Goal: Task Accomplishment & Management: Use online tool/utility

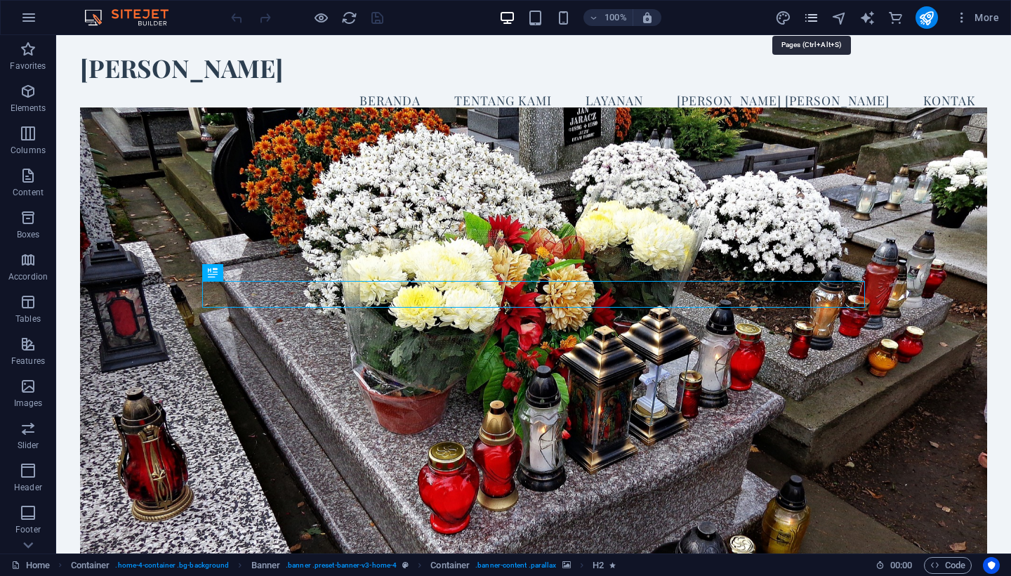
click at [812, 18] on icon "pages" at bounding box center [811, 18] width 16 height 16
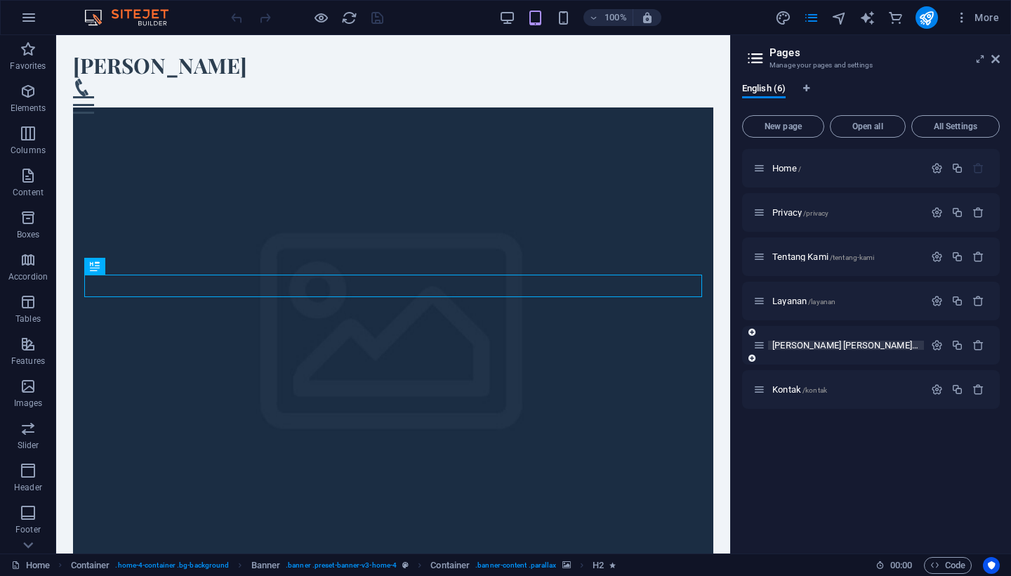
click at [852, 344] on p "Tim Kami /tim-kami" at bounding box center [845, 345] width 147 height 9
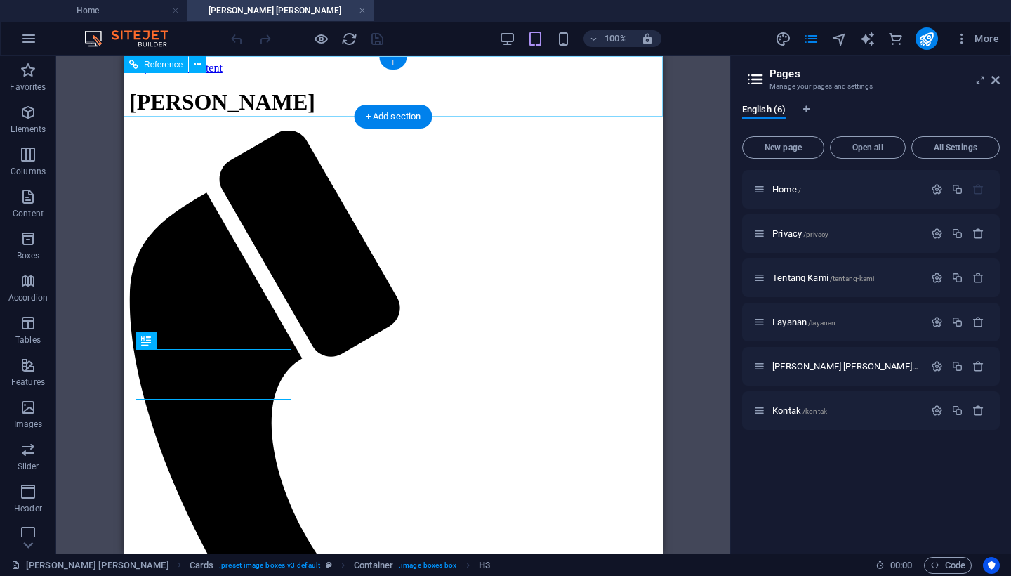
click at [395, 63] on div "+" at bounding box center [392, 63] width 27 height 13
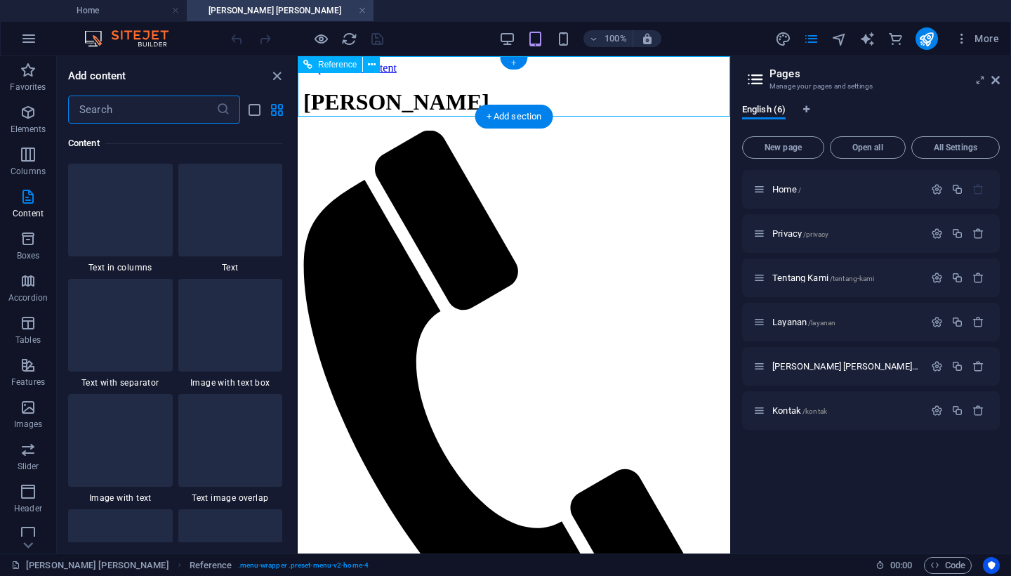
scroll to position [2457, 0]
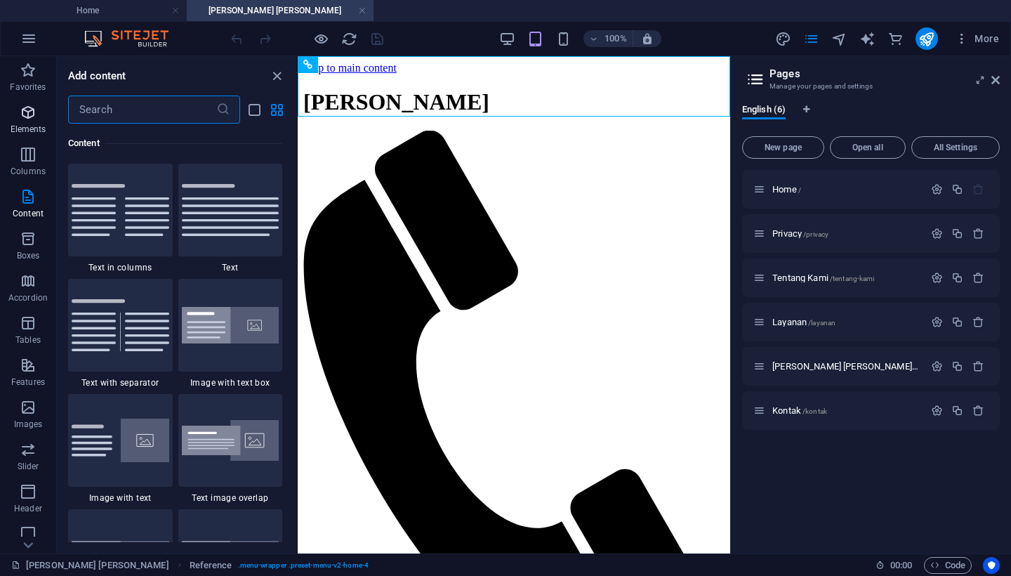
click at [0, 0] on icon "button" at bounding box center [0, 0] width 0 height 0
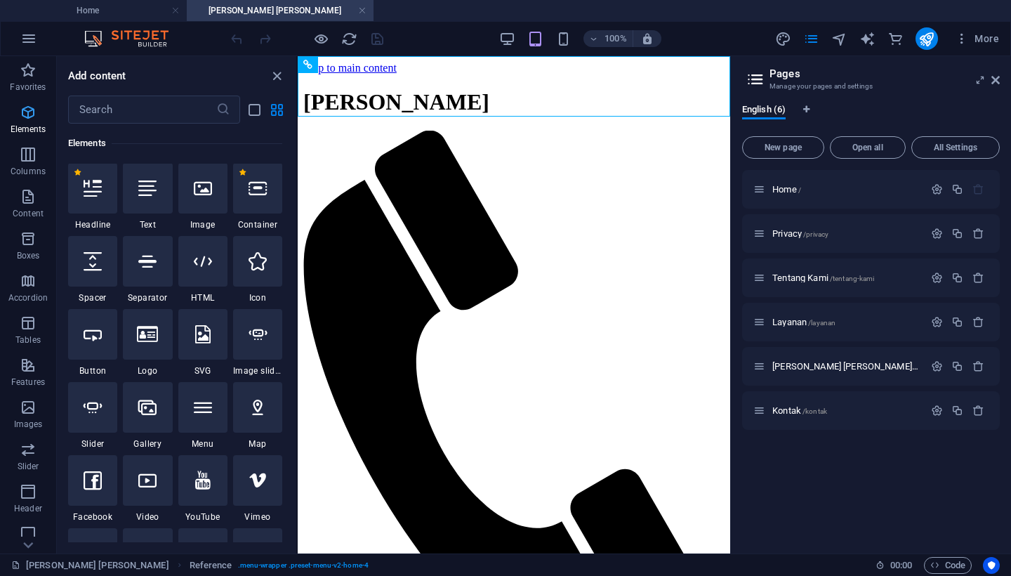
scroll to position [150, 0]
click at [0, 0] on icon "button" at bounding box center [0, 0] width 0 height 0
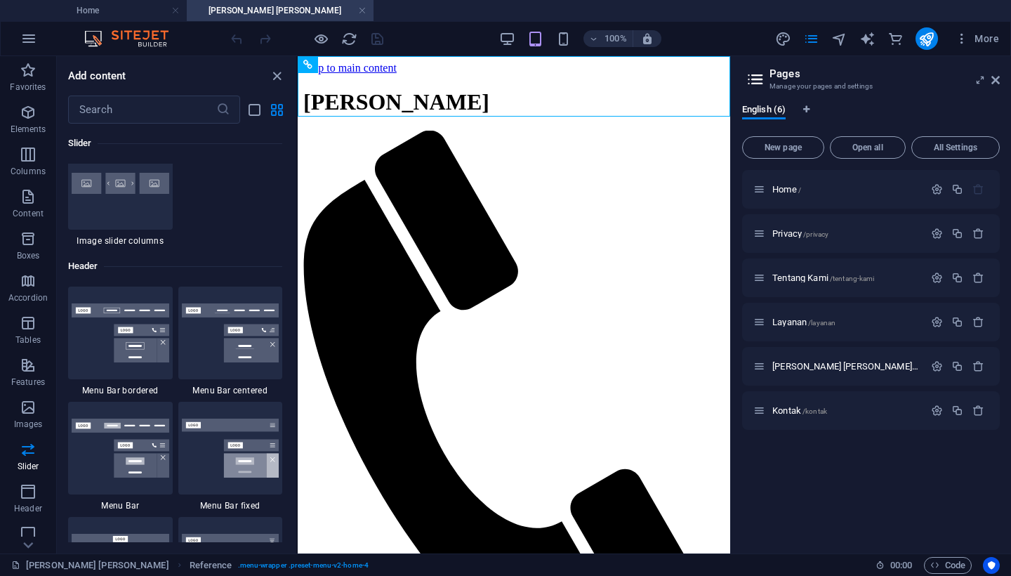
scroll to position [8334, 0]
click at [0, 0] on icon "button" at bounding box center [0, 0] width 0 height 0
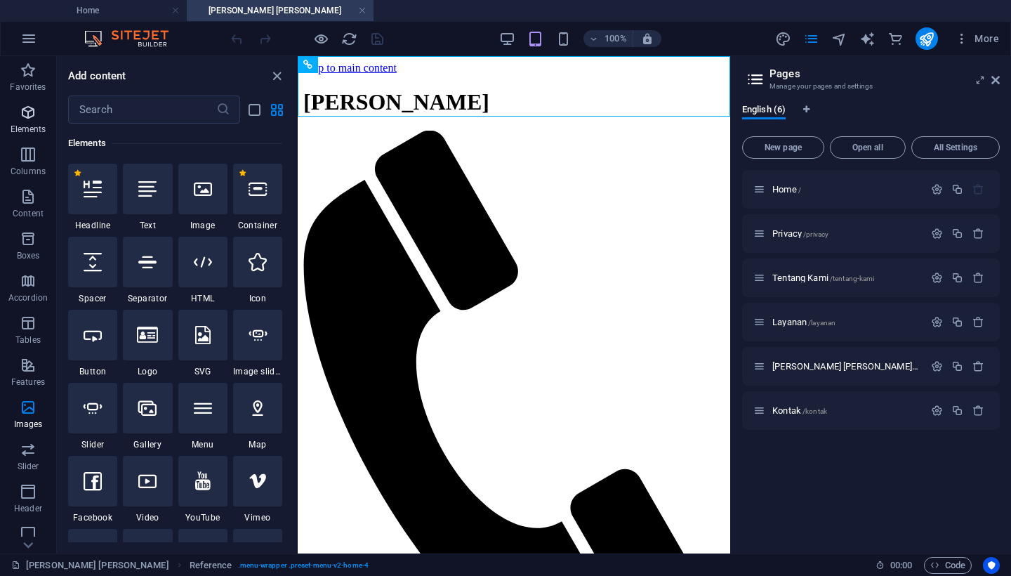
scroll to position [150, 0]
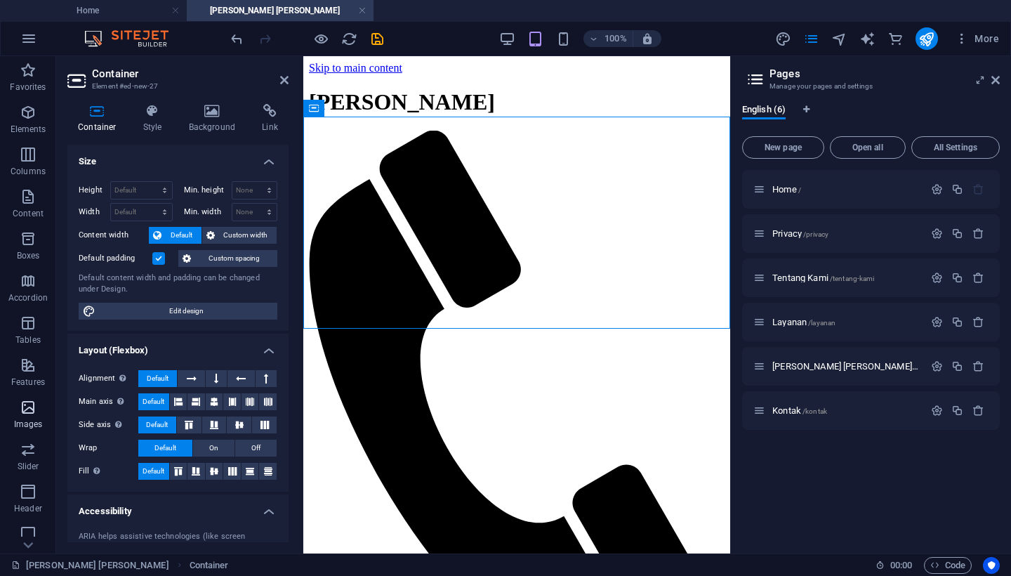
click at [27, 409] on icon "button" at bounding box center [28, 407] width 17 height 17
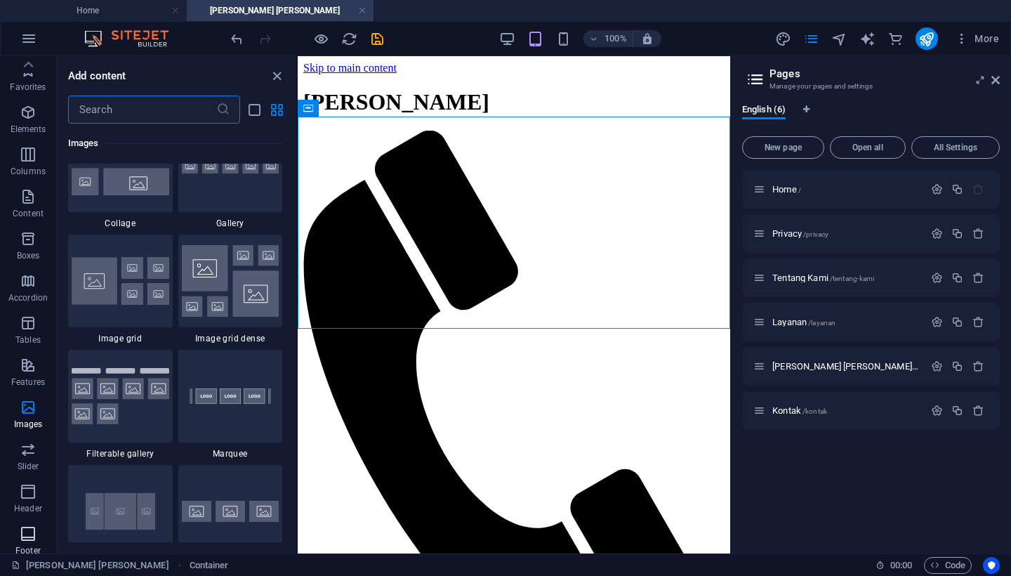
scroll to position [0, 0]
click at [0, 0] on icon "button" at bounding box center [0, 0] width 0 height 0
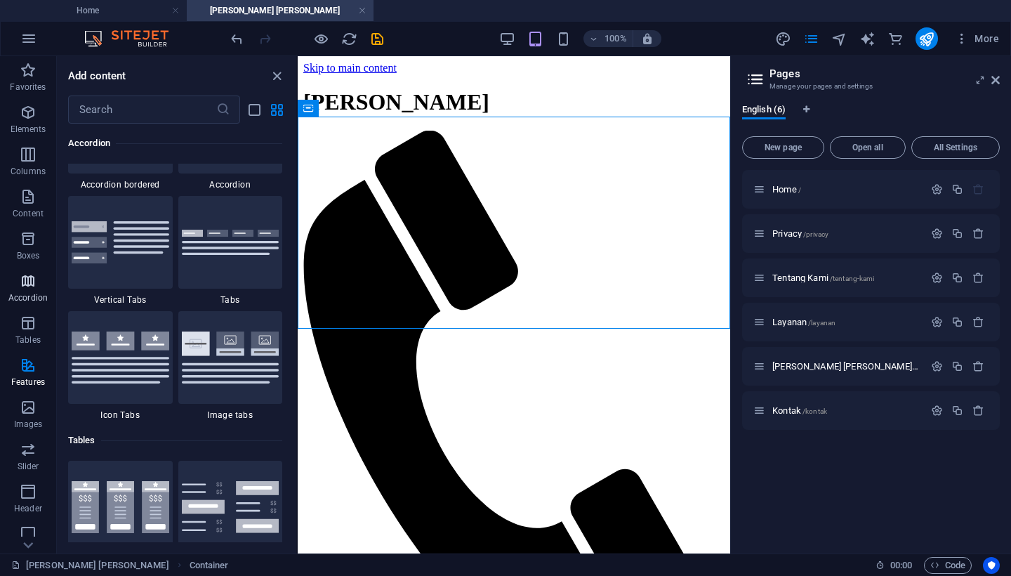
scroll to position [4565, 0]
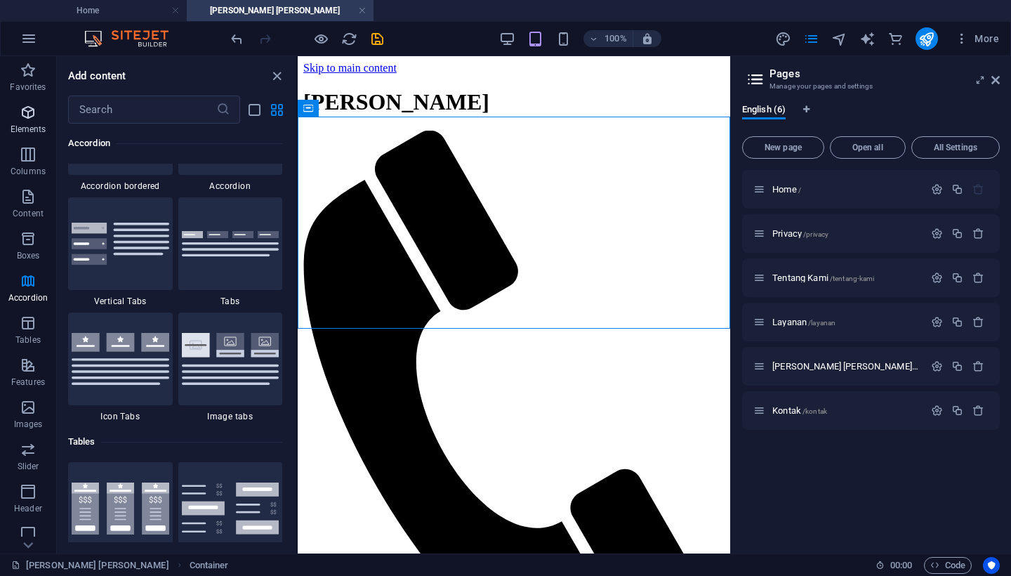
click at [0, 0] on icon "button" at bounding box center [0, 0] width 0 height 0
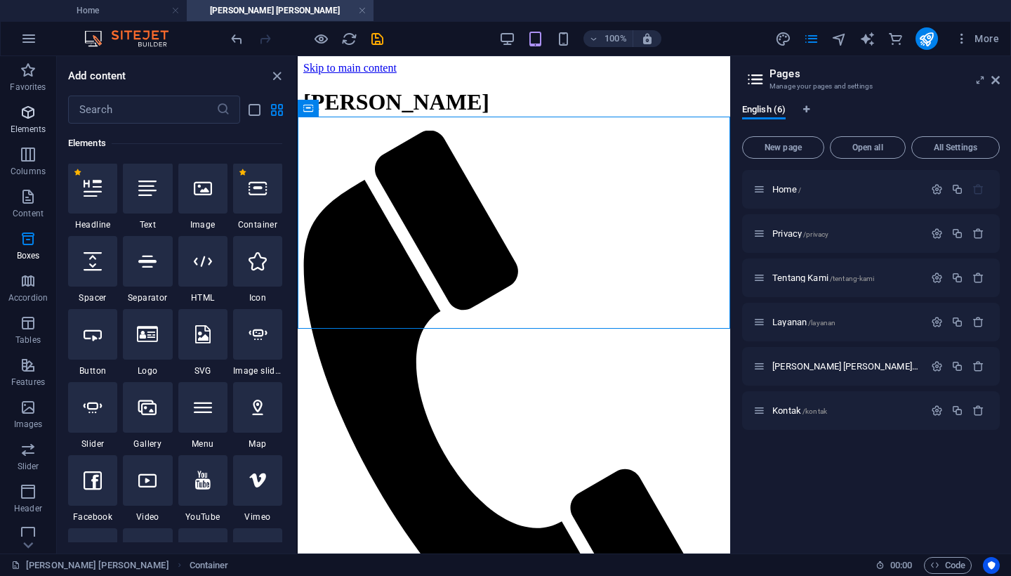
scroll to position [150, 0]
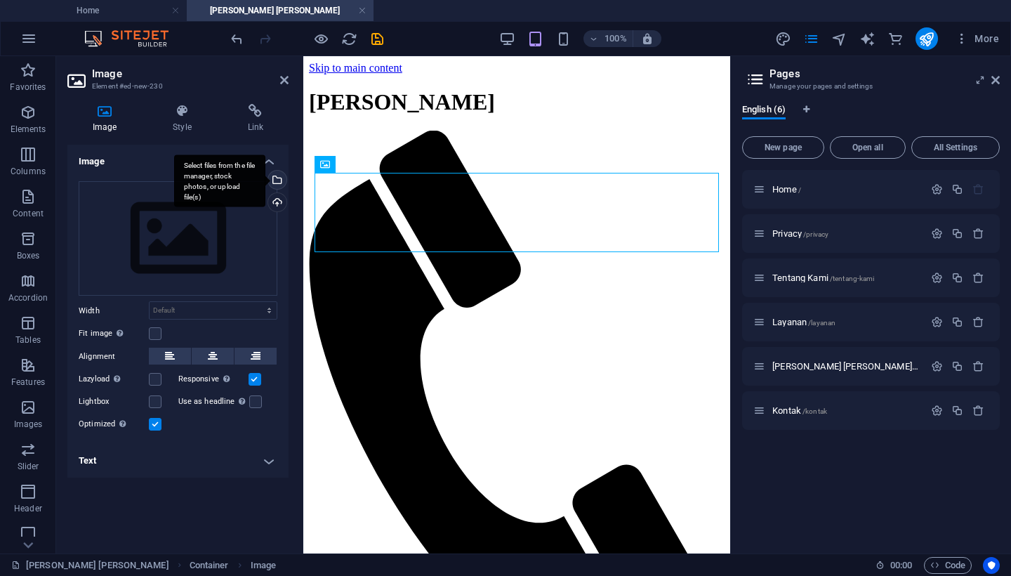
click at [277, 178] on div "Select files from the file manager, stock photos, or upload file(s)" at bounding box center [275, 181] width 21 height 21
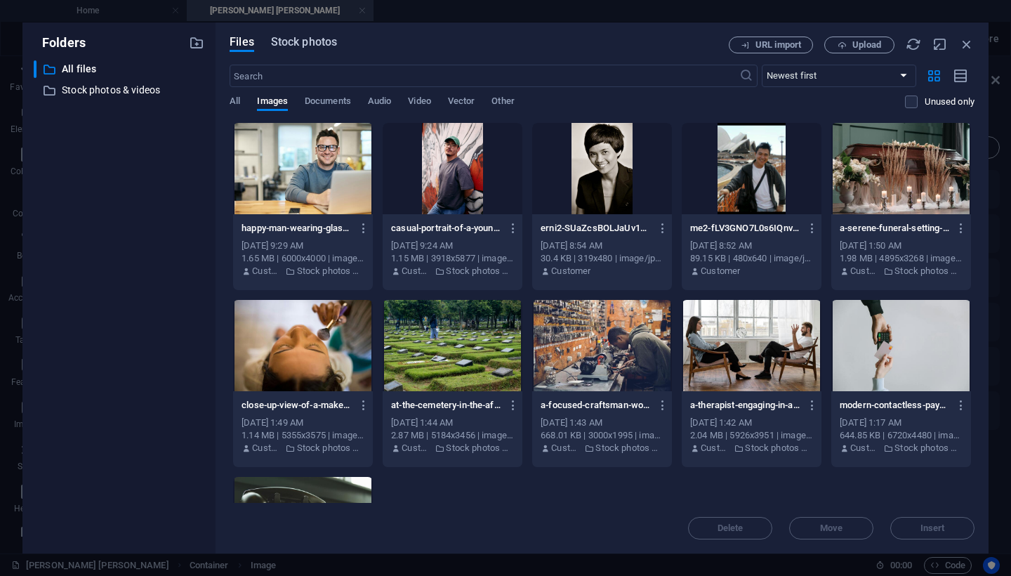
click at [316, 41] on span "Stock photos" at bounding box center [304, 42] width 66 height 17
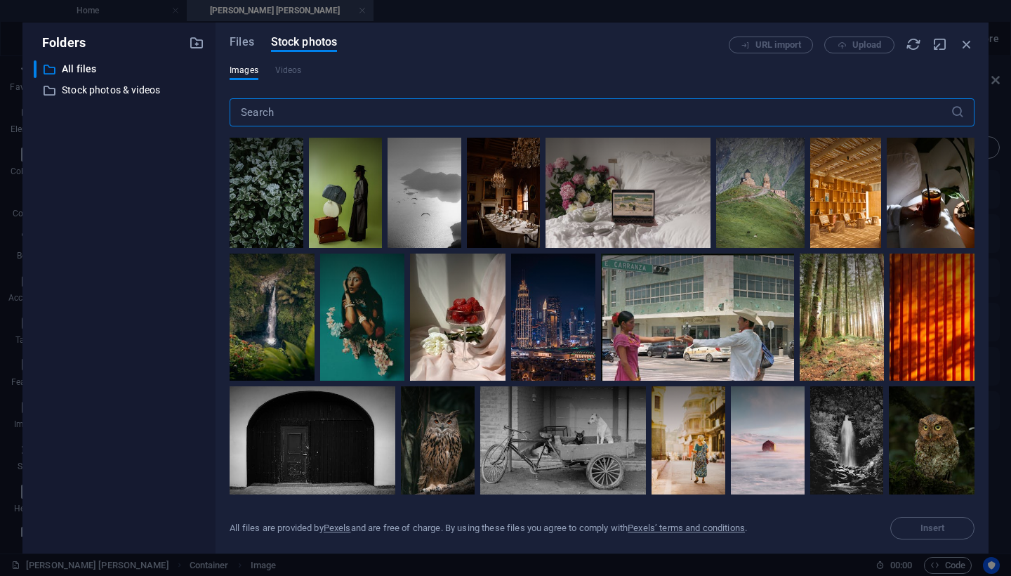
click at [288, 114] on input "text" at bounding box center [590, 112] width 721 height 28
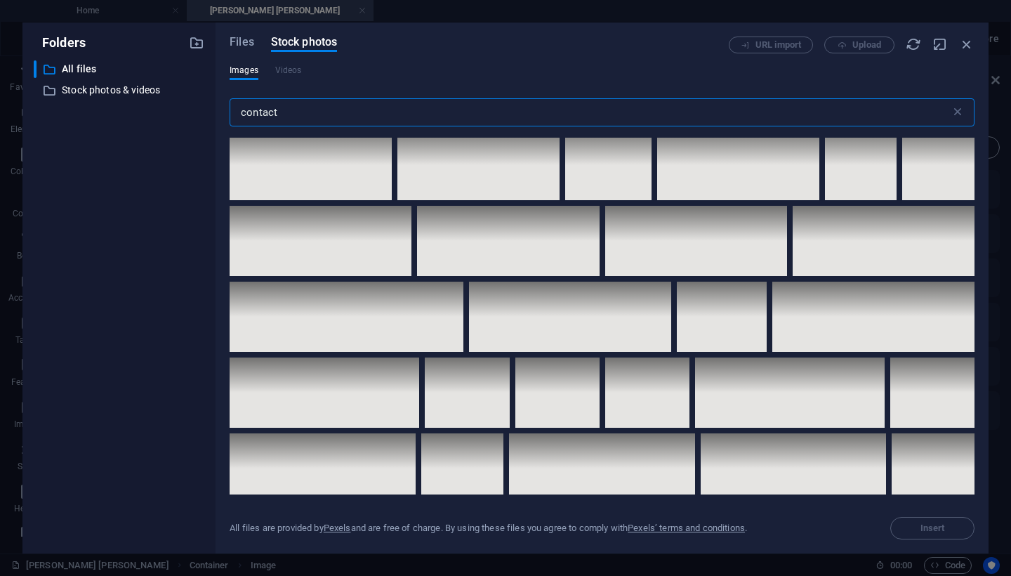
scroll to position [4787, 0]
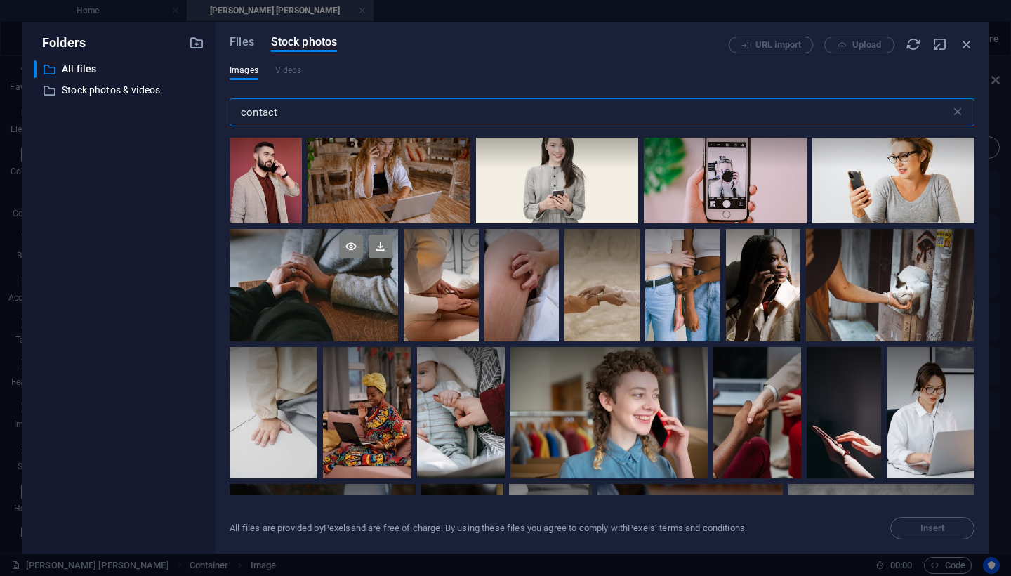
type input "contact"
click at [318, 279] on div at bounding box center [314, 285] width 169 height 112
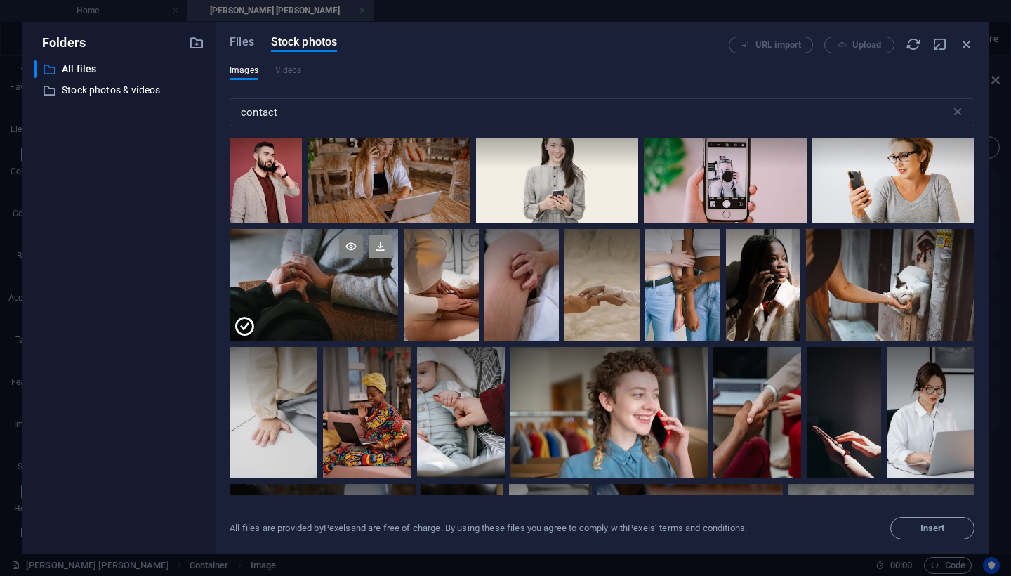
click at [380, 235] on icon at bounding box center [381, 247] width 24 height 24
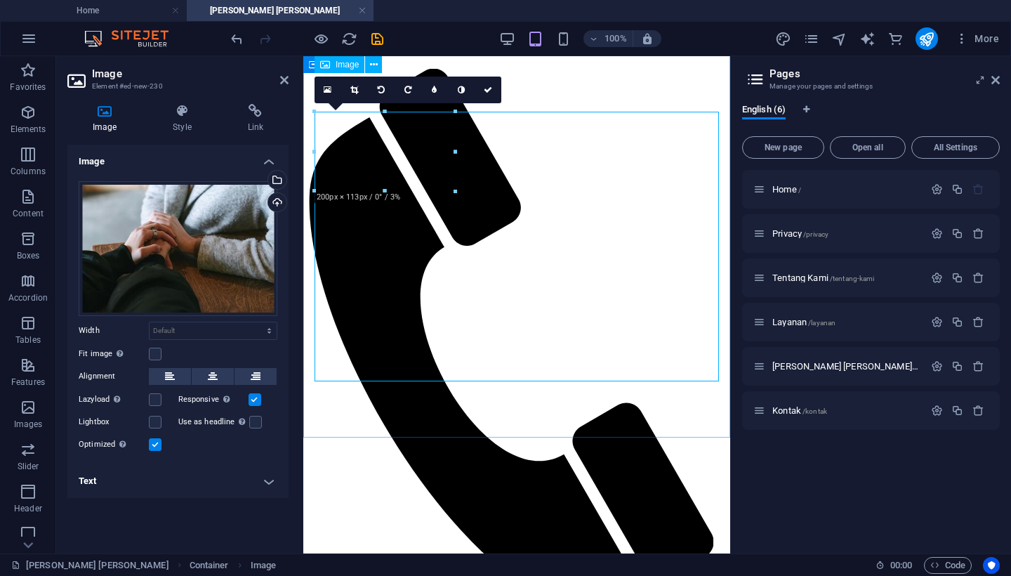
scroll to position [60, 0]
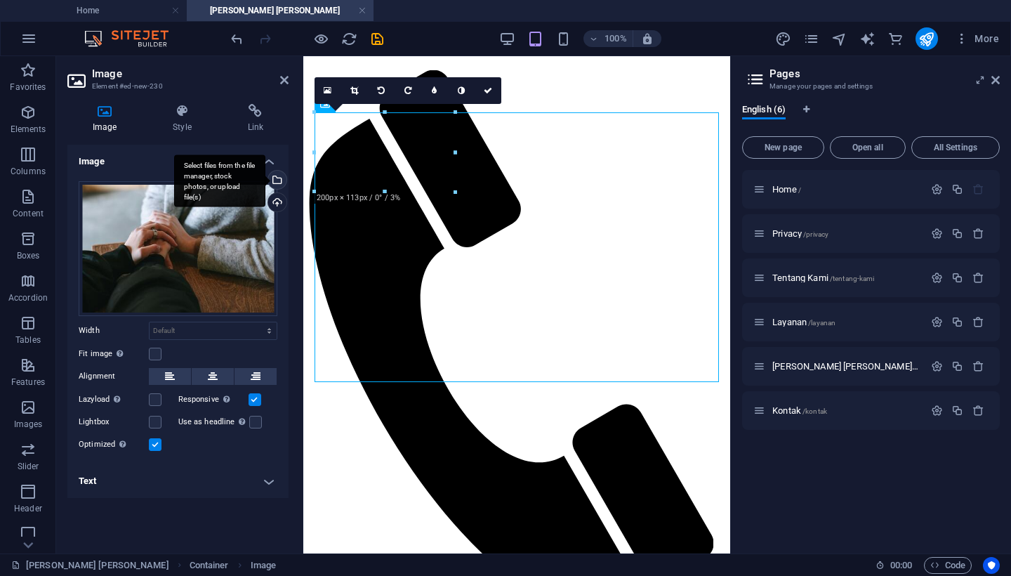
click at [265, 178] on div "Select files from the file manager, stock photos, or upload file(s)" at bounding box center [219, 180] width 91 height 53
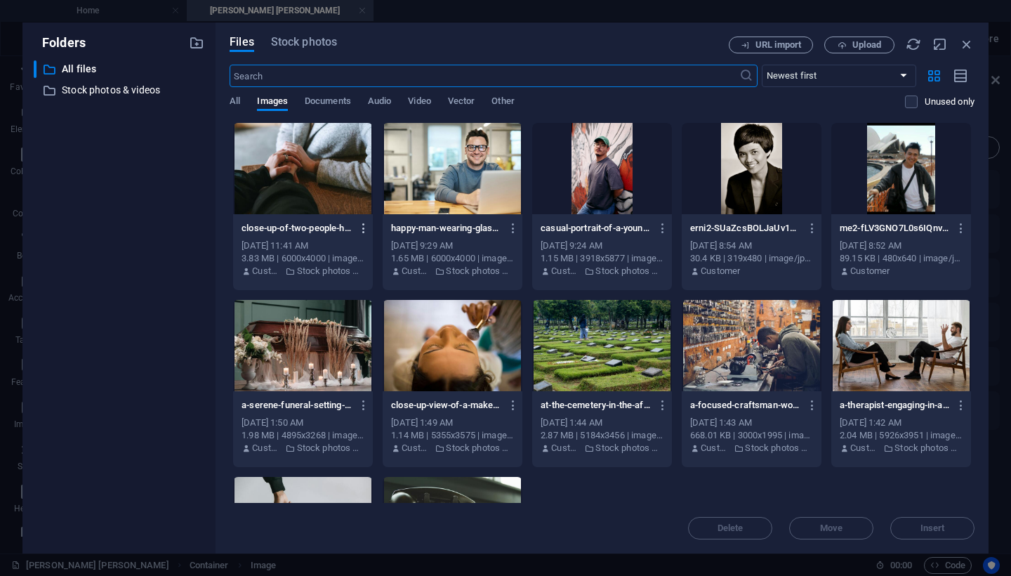
click at [360, 229] on icon "button" at bounding box center [363, 228] width 13 height 13
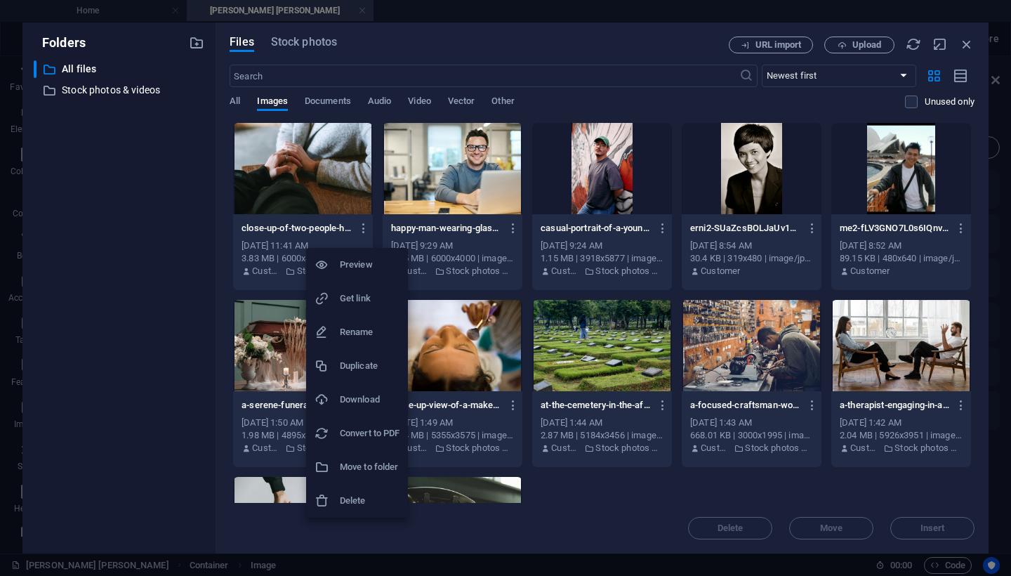
click at [360, 500] on h6 "Delete" at bounding box center [370, 500] width 60 height 17
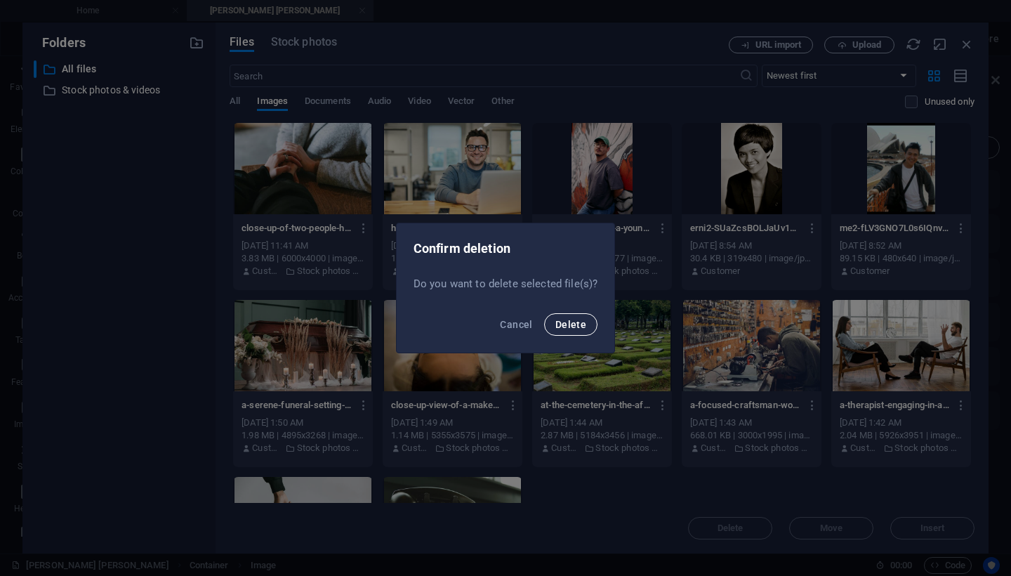
click at [565, 322] on span "Delete" at bounding box center [570, 324] width 31 height 11
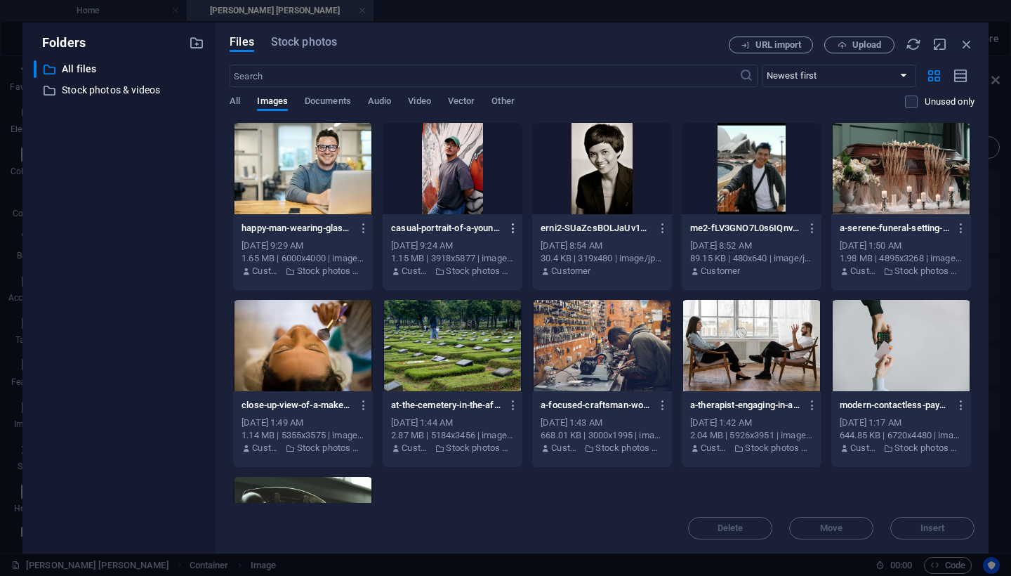
click at [509, 230] on icon "button" at bounding box center [513, 228] width 13 height 13
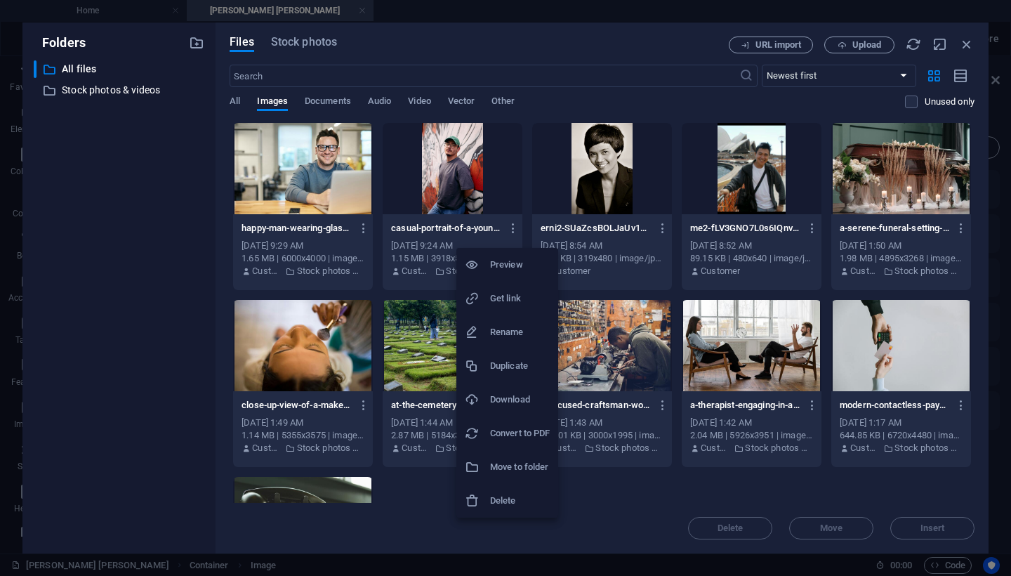
click at [511, 496] on h6 "Delete" at bounding box center [520, 500] width 60 height 17
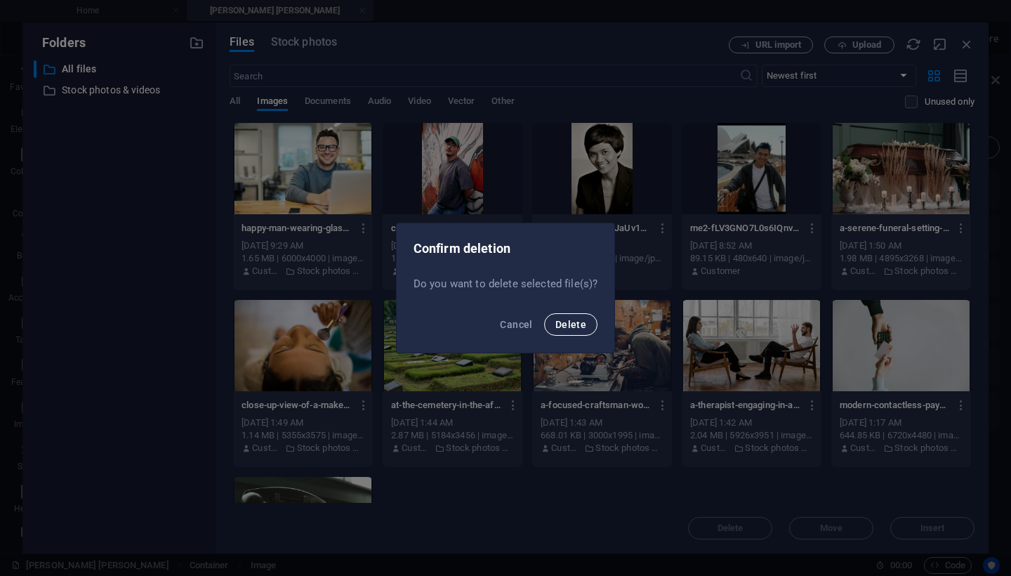
click at [573, 324] on span "Delete" at bounding box center [570, 324] width 31 height 11
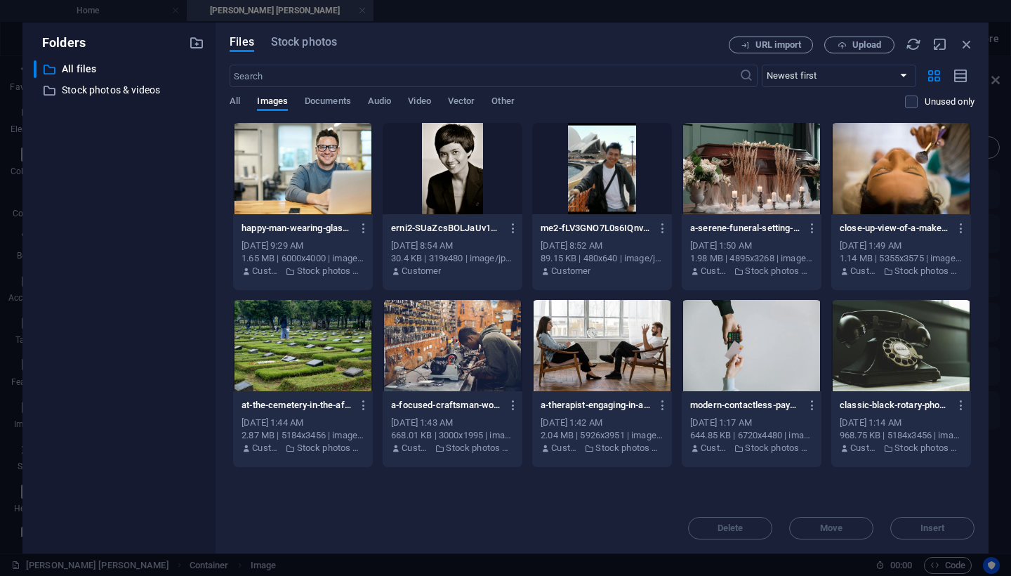
click at [734, 348] on div at bounding box center [752, 345] width 140 height 91
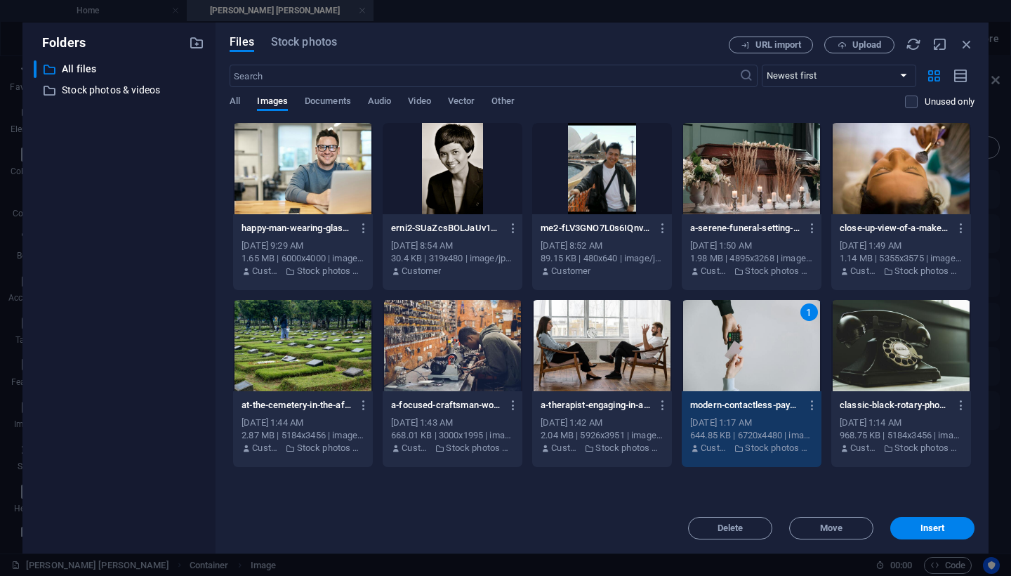
drag, startPoint x: 934, startPoint y: 527, endPoint x: 895, endPoint y: 491, distance: 53.7
click at [895, 491] on div "Files Stock photos URL import Upload ​ Newest first Oldest first Name (A-Z) Nam…" at bounding box center [602, 288] width 745 height 503
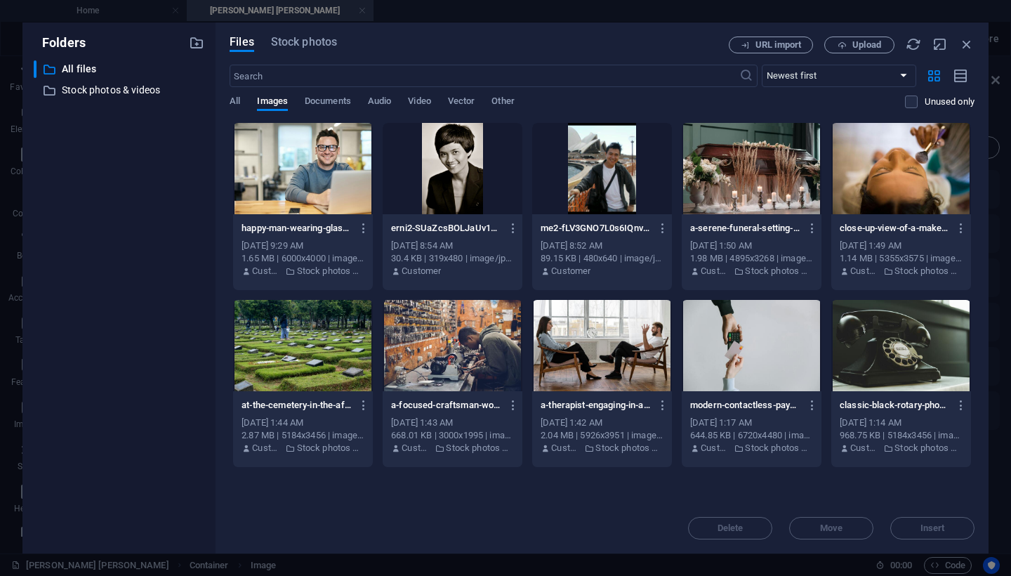
click at [779, 343] on div at bounding box center [752, 345] width 140 height 91
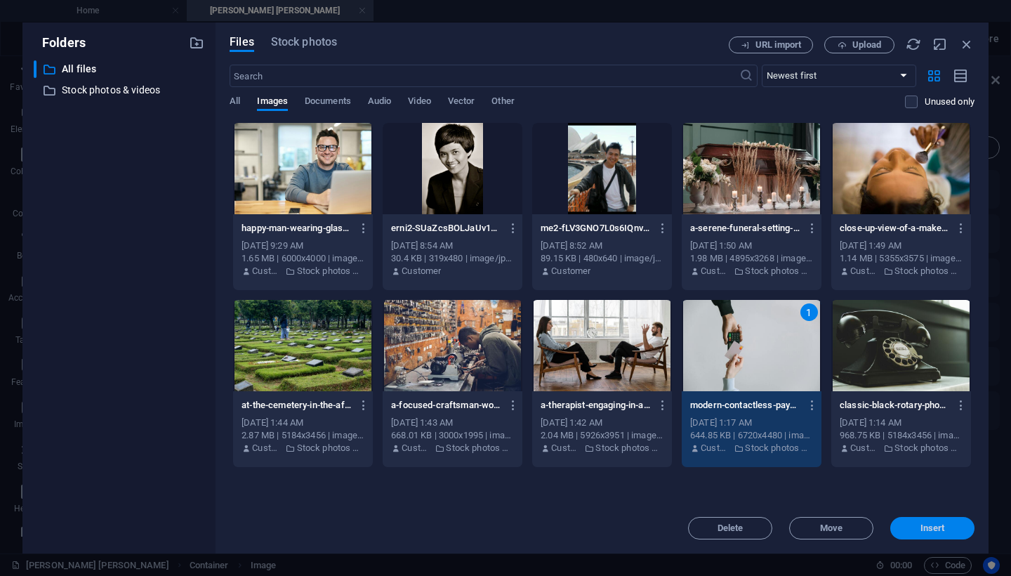
click at [932, 529] on span "Insert" at bounding box center [933, 528] width 25 height 8
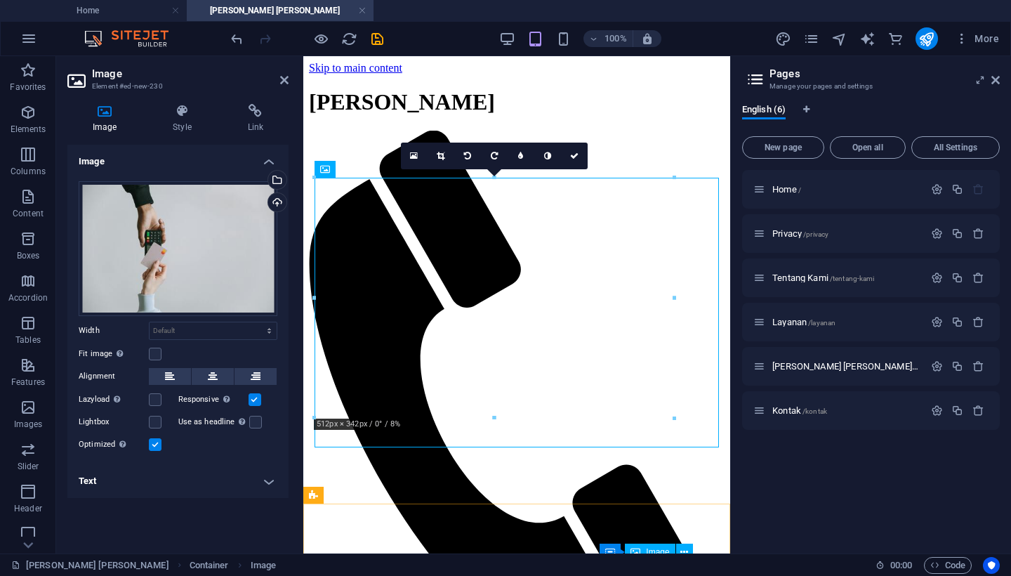
scroll to position [0, 0]
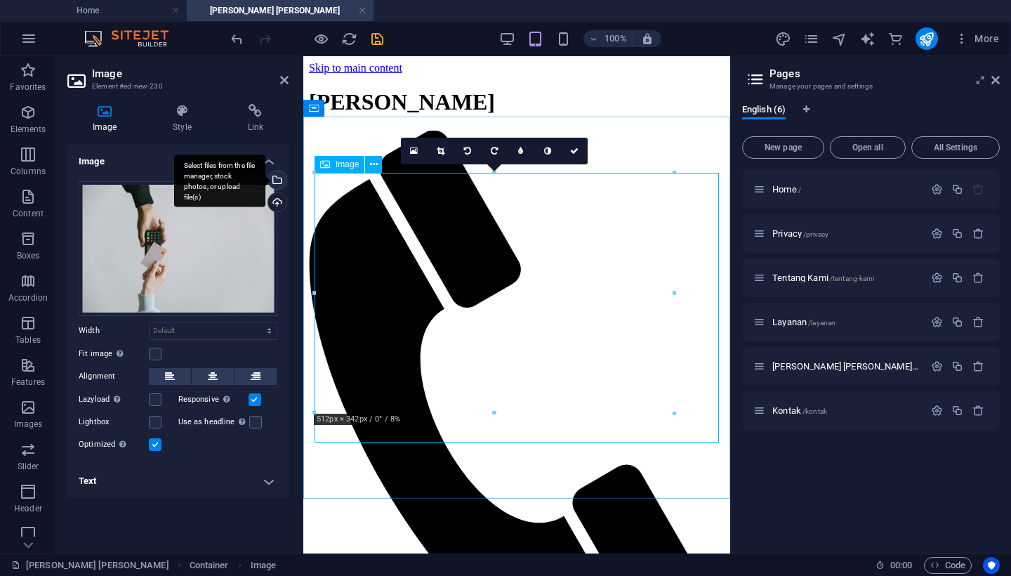
click at [277, 180] on div "Select files from the file manager, stock photos, or upload file(s)" at bounding box center [275, 181] width 21 height 21
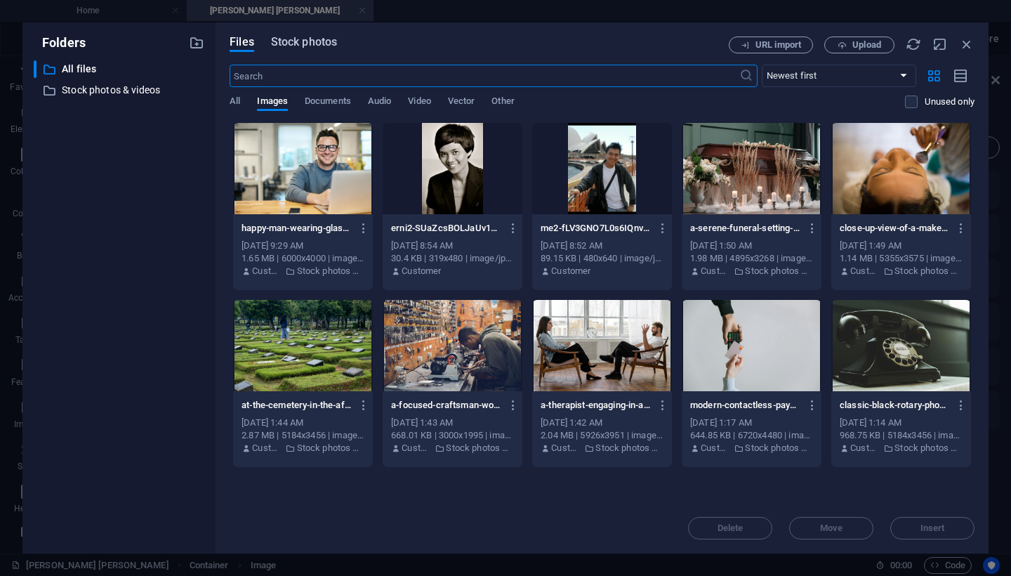
click at [315, 42] on span "Stock photos" at bounding box center [304, 42] width 66 height 17
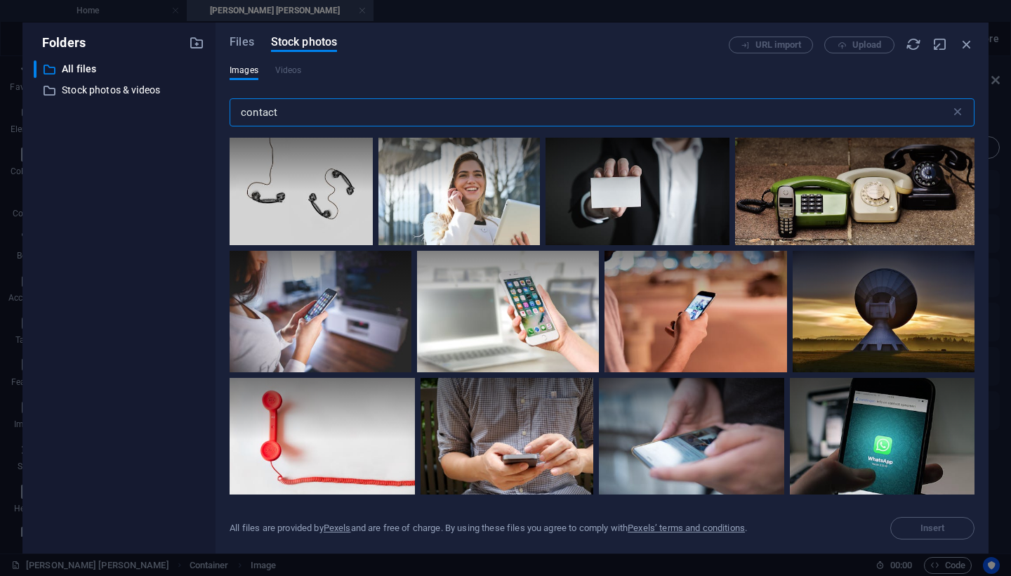
click at [265, 116] on input "contact" at bounding box center [590, 112] width 721 height 28
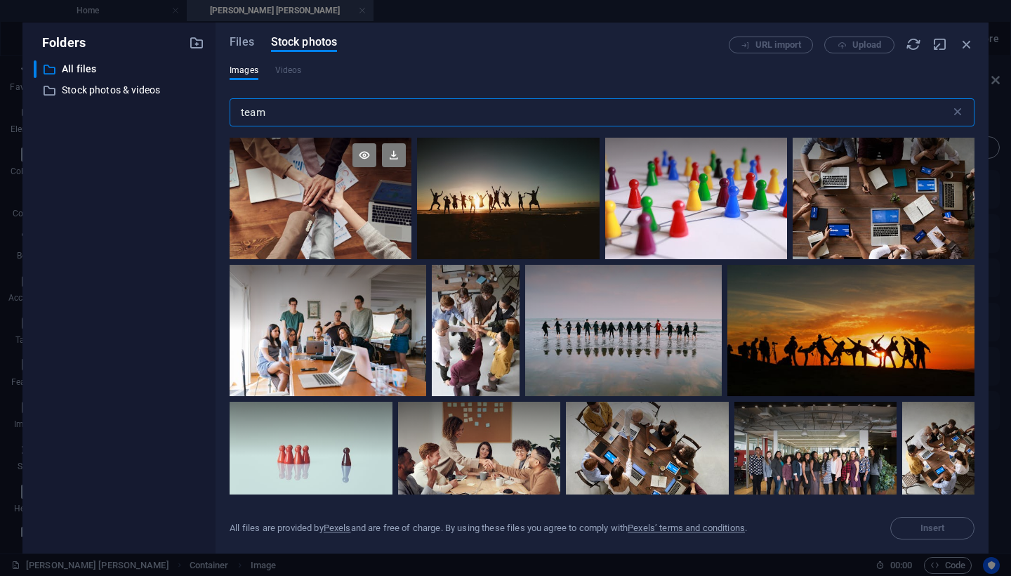
type input "team"
click at [326, 199] on div at bounding box center [321, 198] width 182 height 121
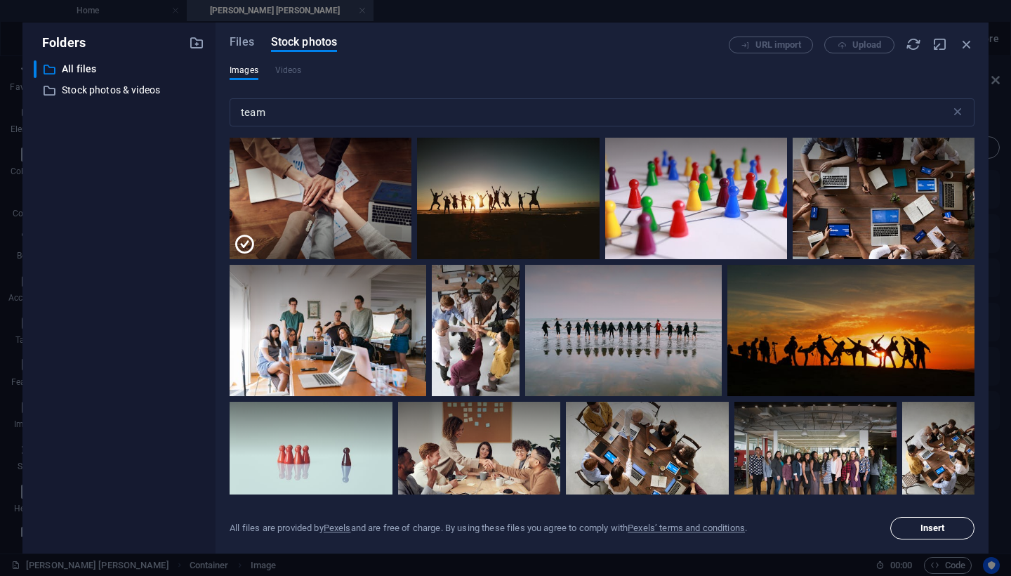
click at [930, 532] on span "Insert" at bounding box center [933, 528] width 25 height 8
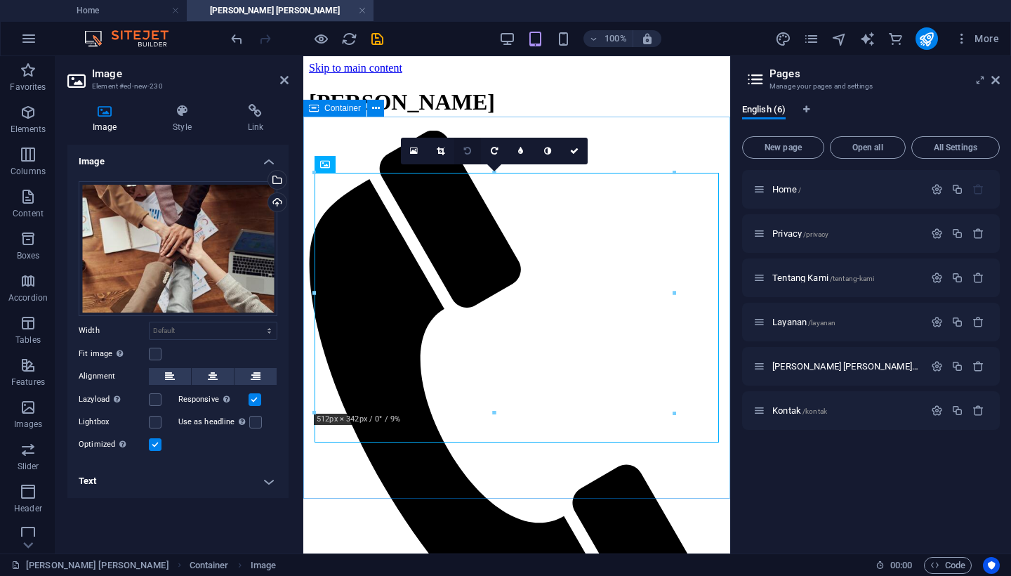
click at [468, 152] on icon at bounding box center [467, 151] width 7 height 8
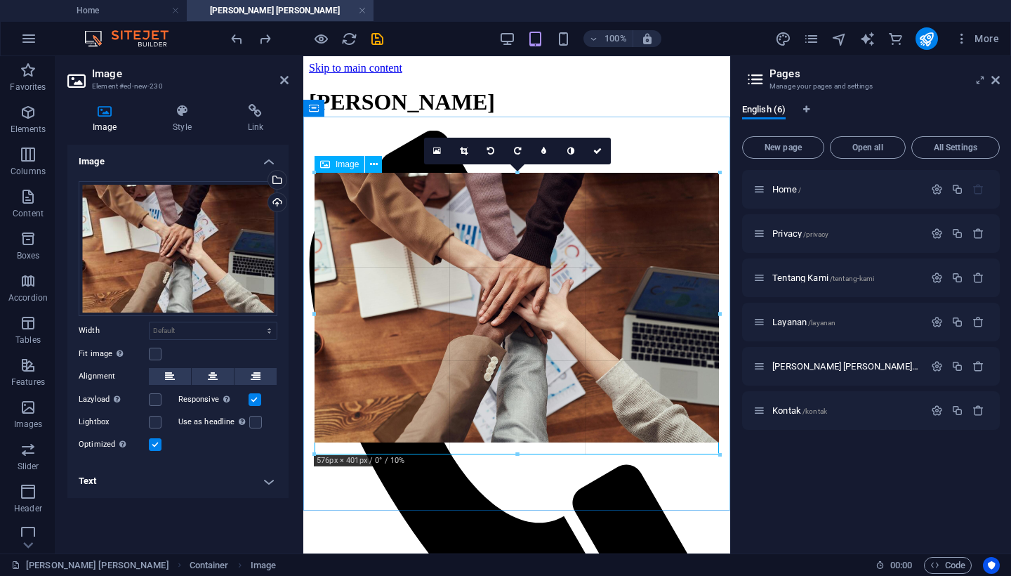
drag, startPoint x: 517, startPoint y: 442, endPoint x: 555, endPoint y: 454, distance: 39.1
click at [555, 454] on div at bounding box center [517, 454] width 405 height 5
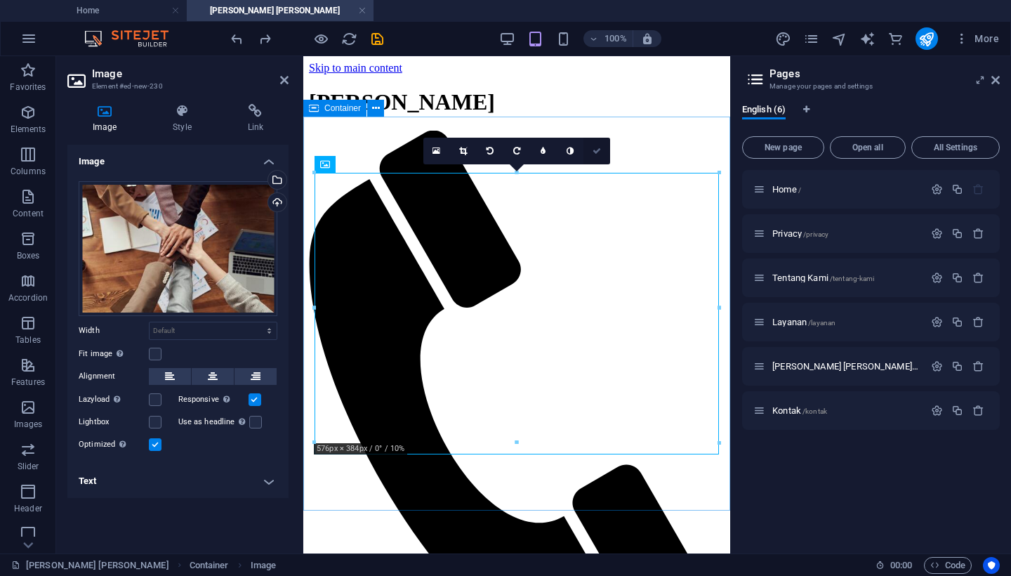
click at [595, 150] on icon at bounding box center [597, 151] width 8 height 8
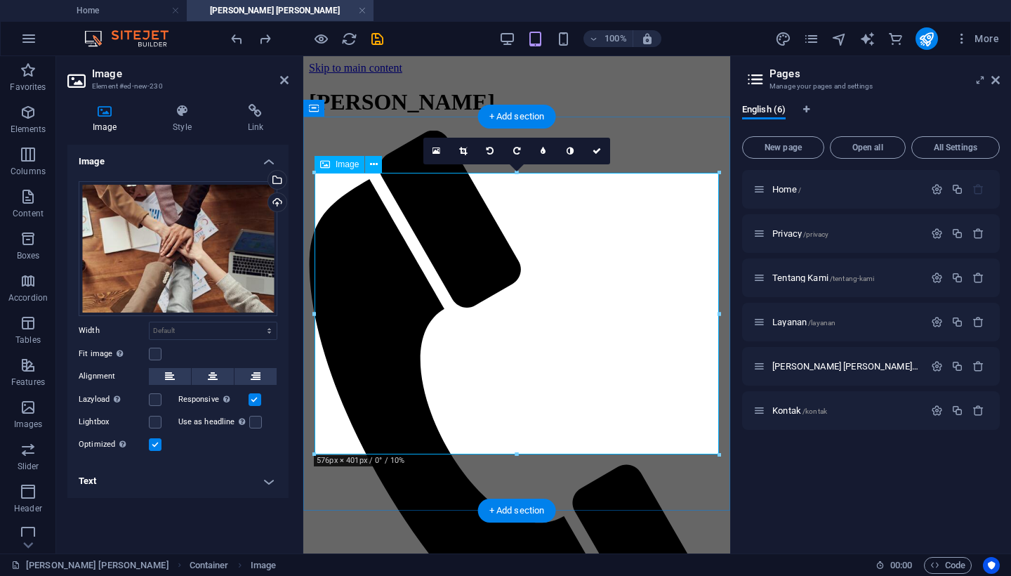
click at [599, 149] on icon at bounding box center [597, 151] width 8 height 8
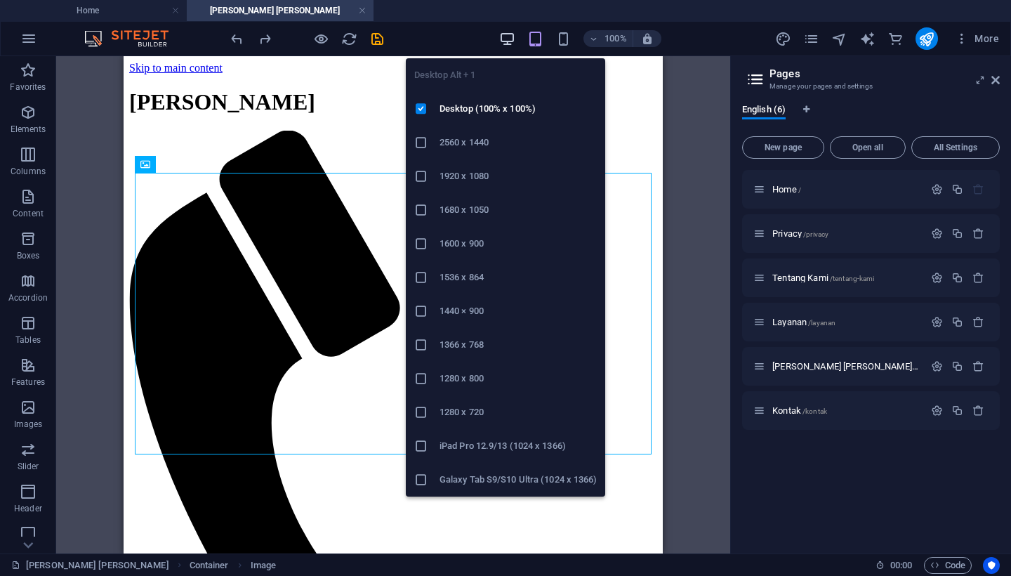
click at [0, 0] on icon "button" at bounding box center [0, 0] width 0 height 0
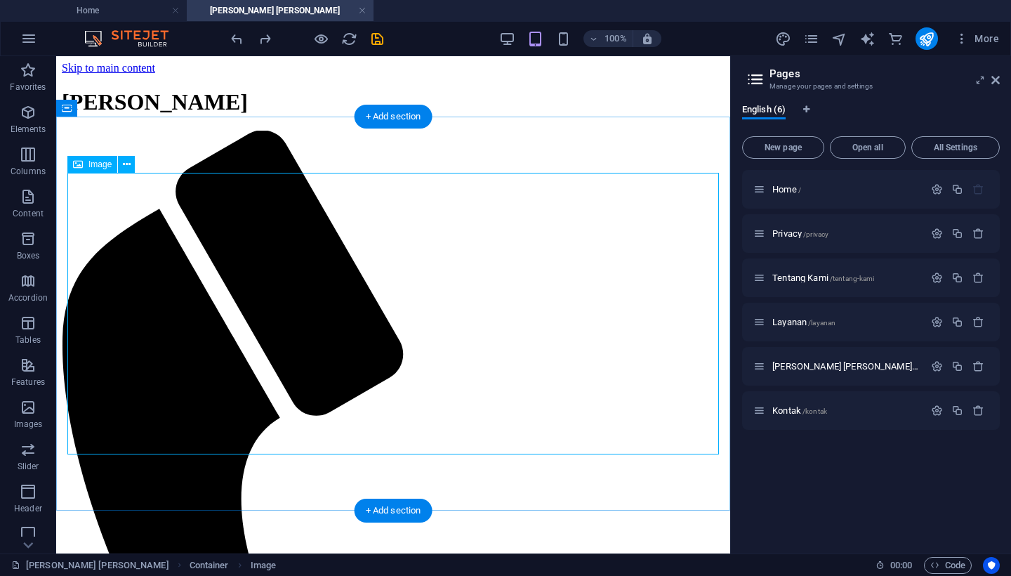
click at [126, 166] on icon at bounding box center [127, 164] width 8 height 15
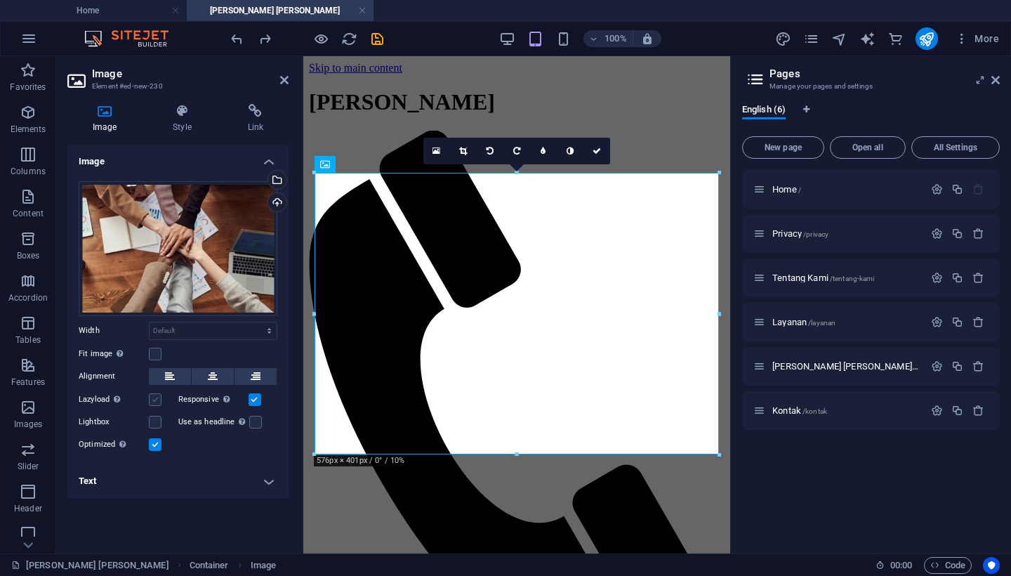
click at [154, 401] on label at bounding box center [155, 399] width 13 height 13
click at [0, 0] on input "Lazyload Loading images after the page loads improves page speed." at bounding box center [0, 0] width 0 height 0
click at [158, 355] on label at bounding box center [155, 354] width 13 height 13
click at [0, 0] on input "Fit image Automatically fit image to a fixed width and height" at bounding box center [0, 0] width 0 height 0
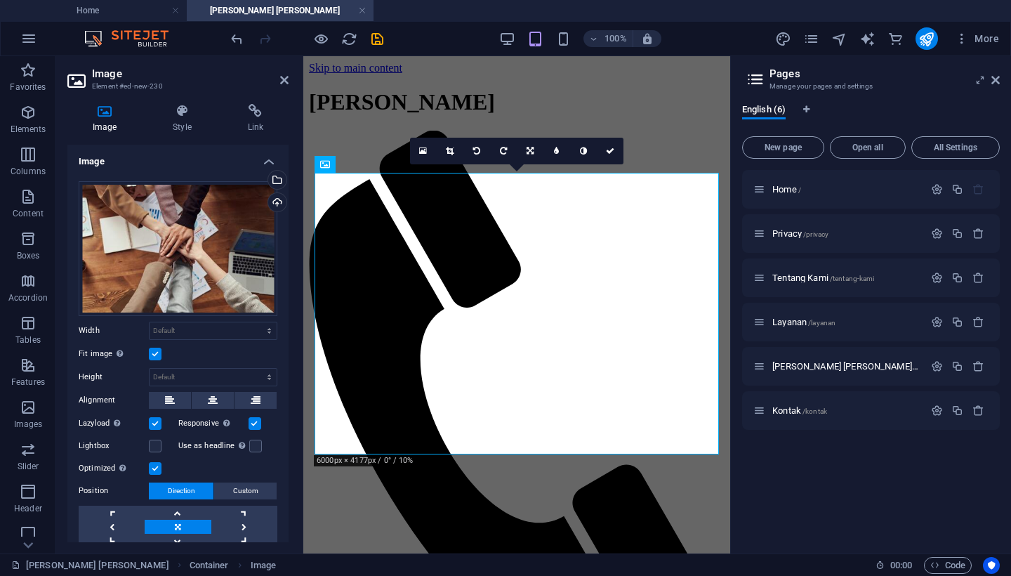
click at [155, 423] on label at bounding box center [155, 423] width 13 height 13
click at [0, 0] on input "Lazyload Loading images after the page loads improves page speed." at bounding box center [0, 0] width 0 height 0
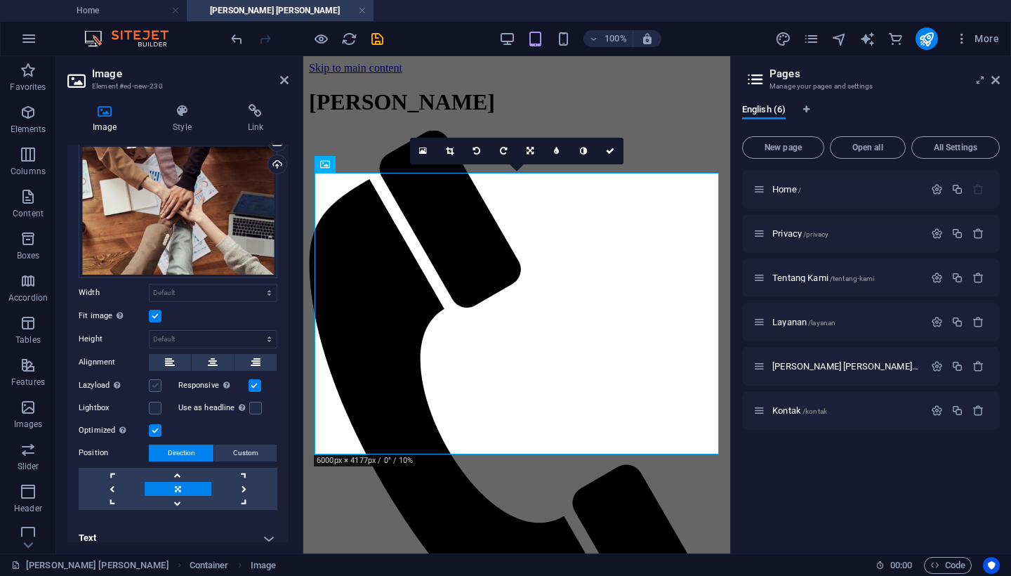
scroll to position [48, 0]
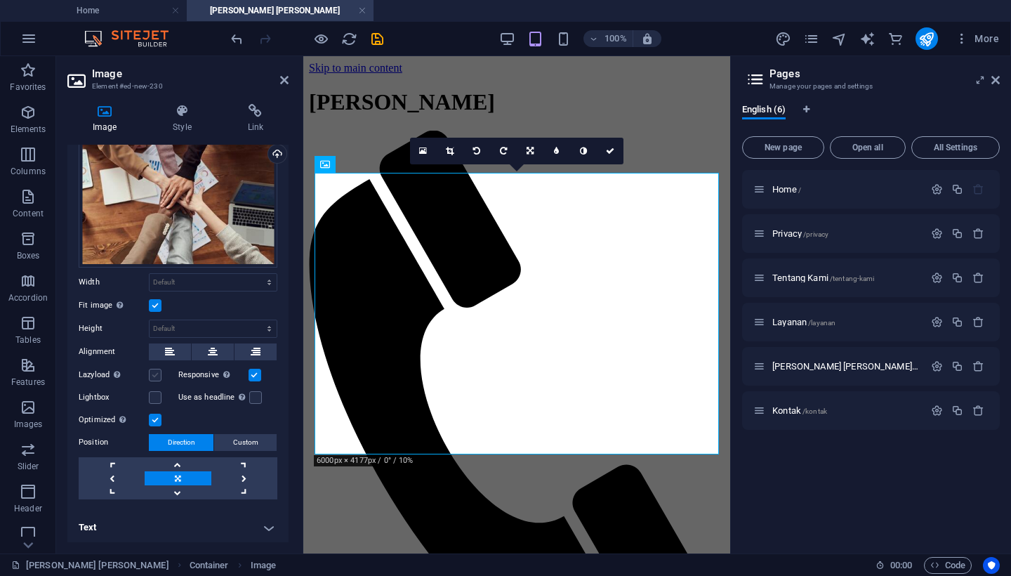
click at [157, 373] on label at bounding box center [155, 375] width 13 height 13
click at [0, 0] on input "Lazyload Loading images after the page loads improves page speed." at bounding box center [0, 0] width 0 height 0
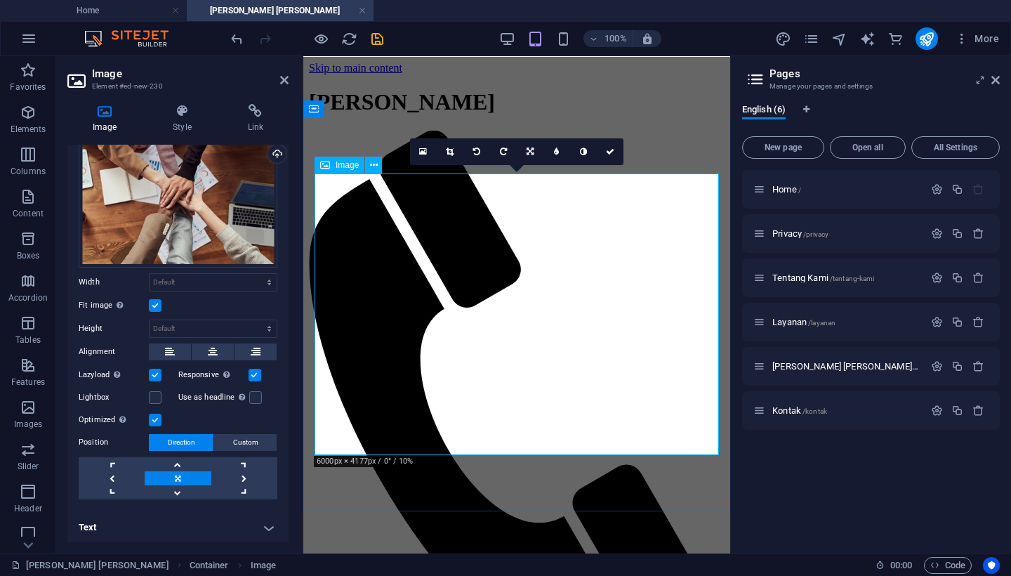
scroll to position [0, 0]
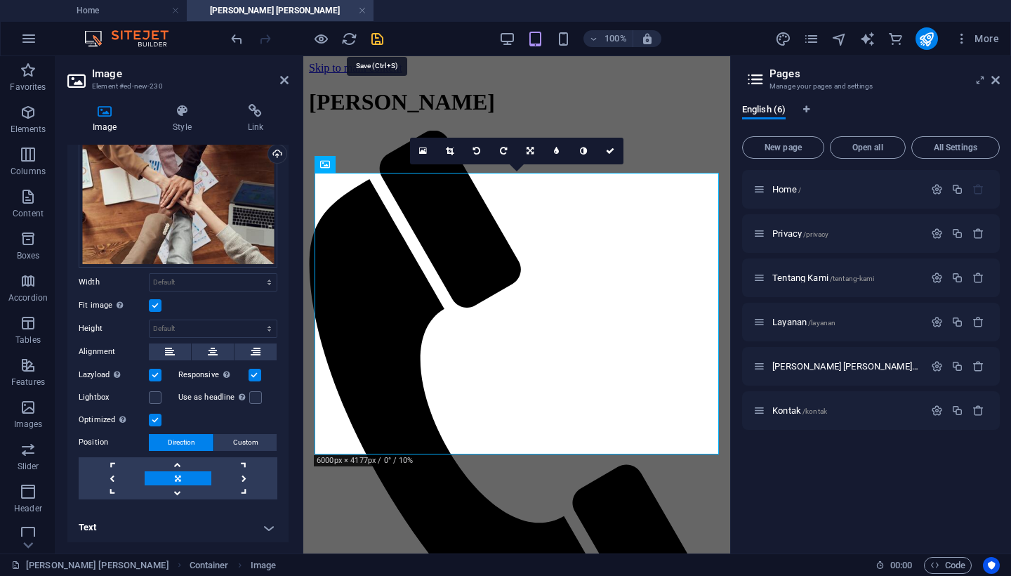
click at [0, 0] on icon "save" at bounding box center [0, 0] width 0 height 0
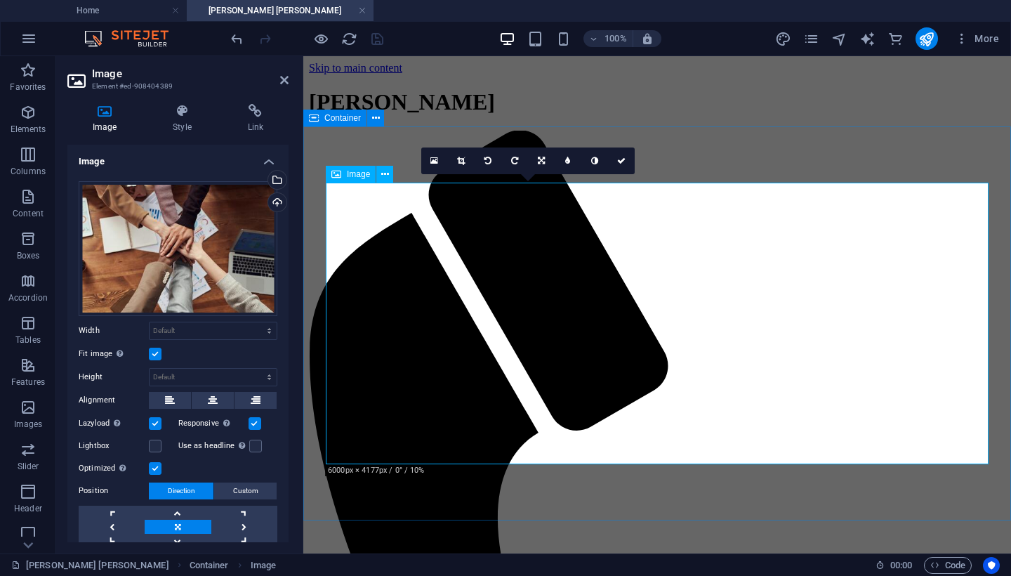
click at [179, 110] on icon at bounding box center [181, 111] width 69 height 14
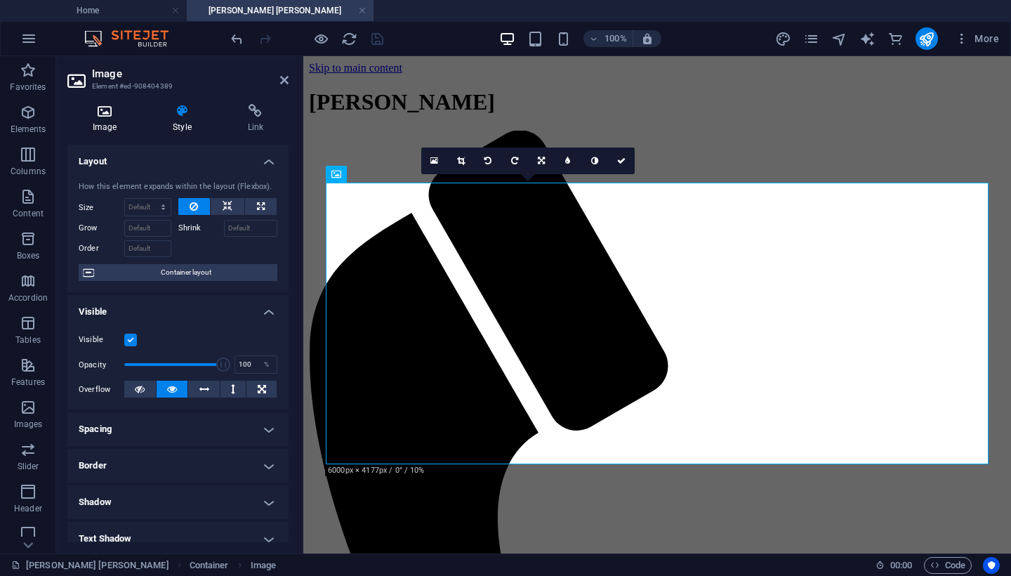
click at [107, 114] on icon at bounding box center [104, 111] width 74 height 14
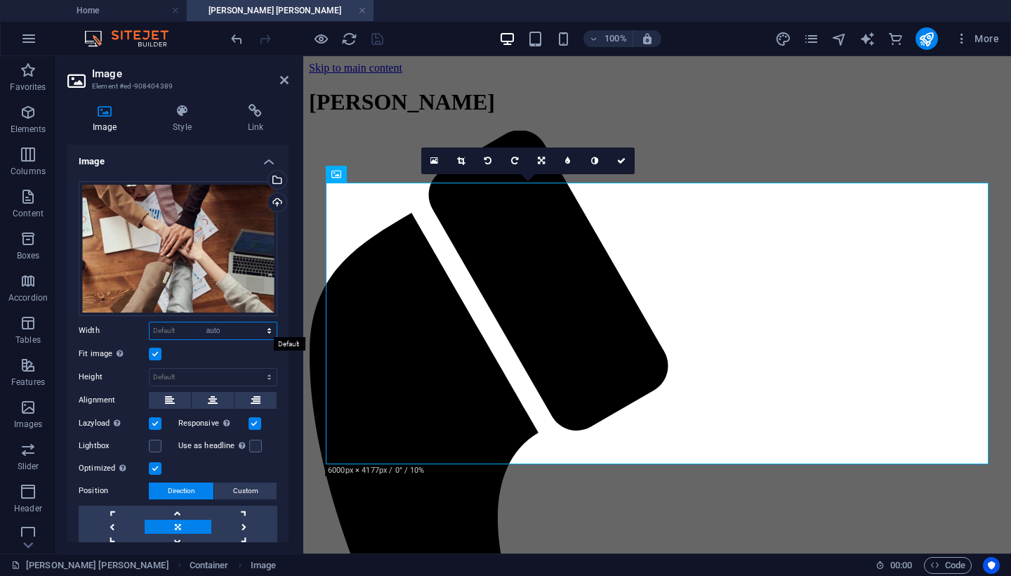
select select "DISABLED_OPTION_VALUE"
click at [376, 39] on icon "save" at bounding box center [377, 39] width 16 height 16
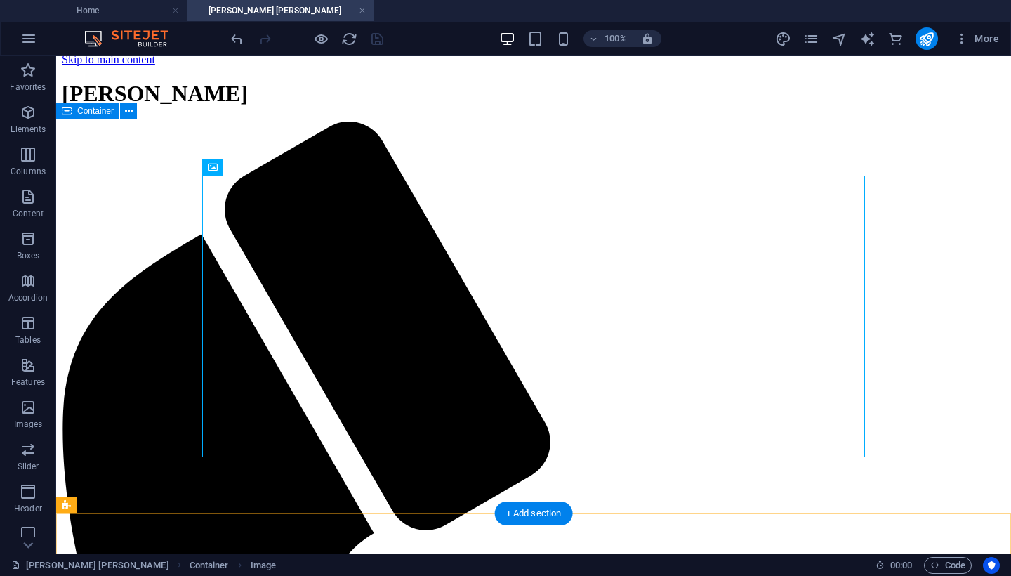
scroll to position [6, 0]
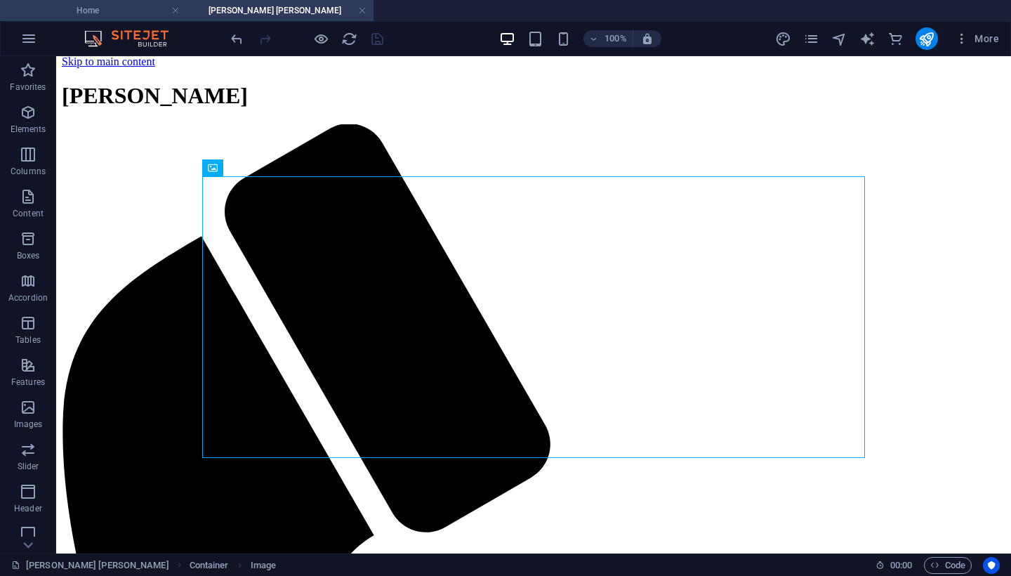
click at [103, 11] on h4 "Home" at bounding box center [93, 10] width 187 height 15
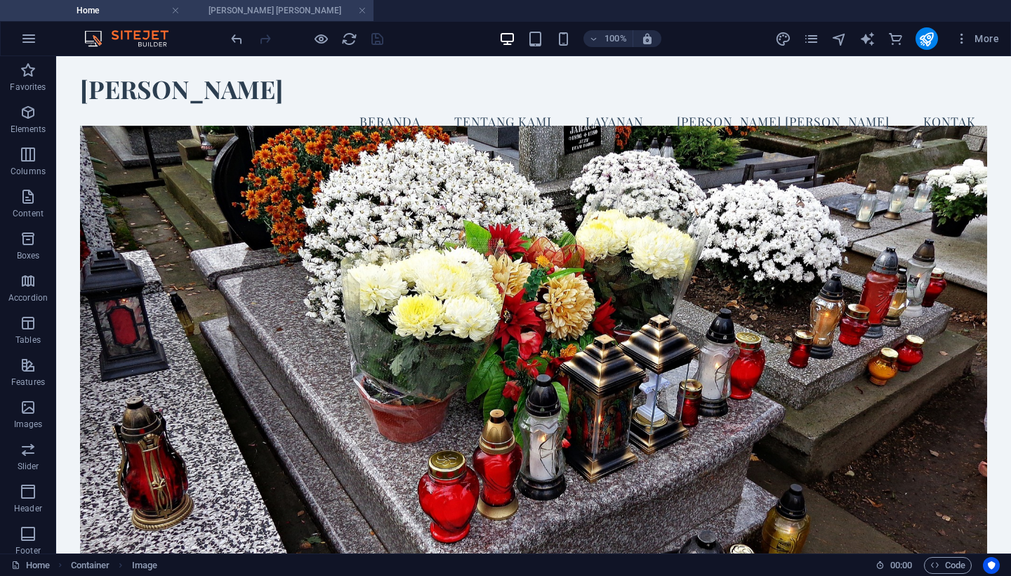
click at [277, 8] on h4 "[PERSON_NAME]" at bounding box center [280, 10] width 187 height 15
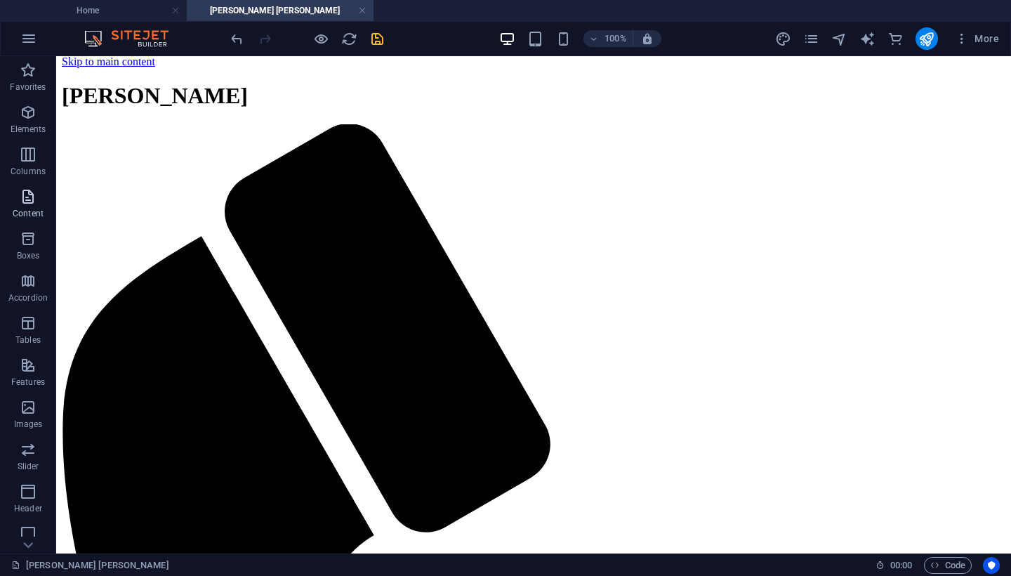
click at [0, 0] on icon "button" at bounding box center [0, 0] width 0 height 0
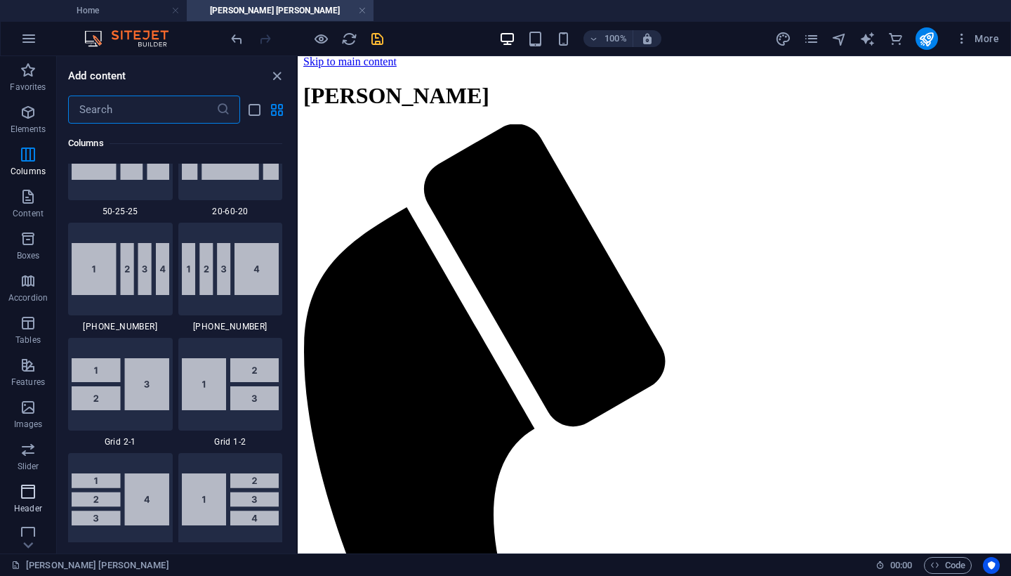
scroll to position [0, 0]
click at [0, 0] on icon "button" at bounding box center [0, 0] width 0 height 0
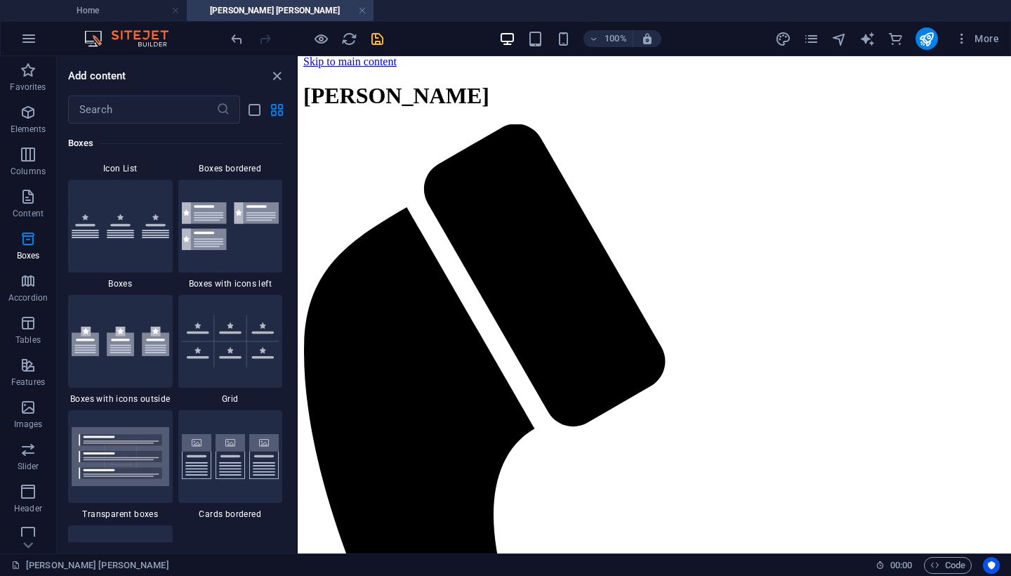
scroll to position [3973, 0]
click at [0, 0] on icon "button" at bounding box center [0, 0] width 0 height 0
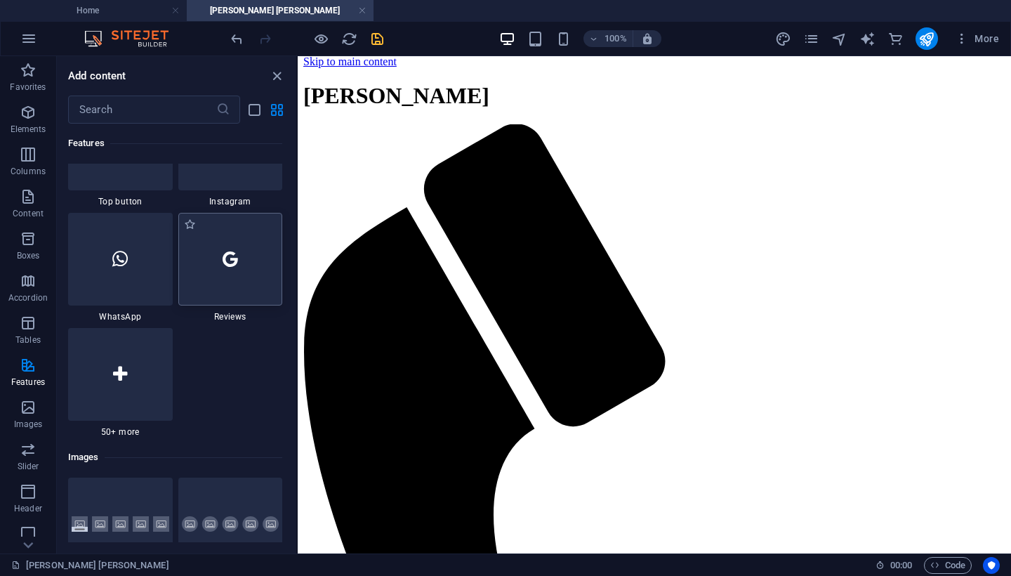
scroll to position [6815, 0]
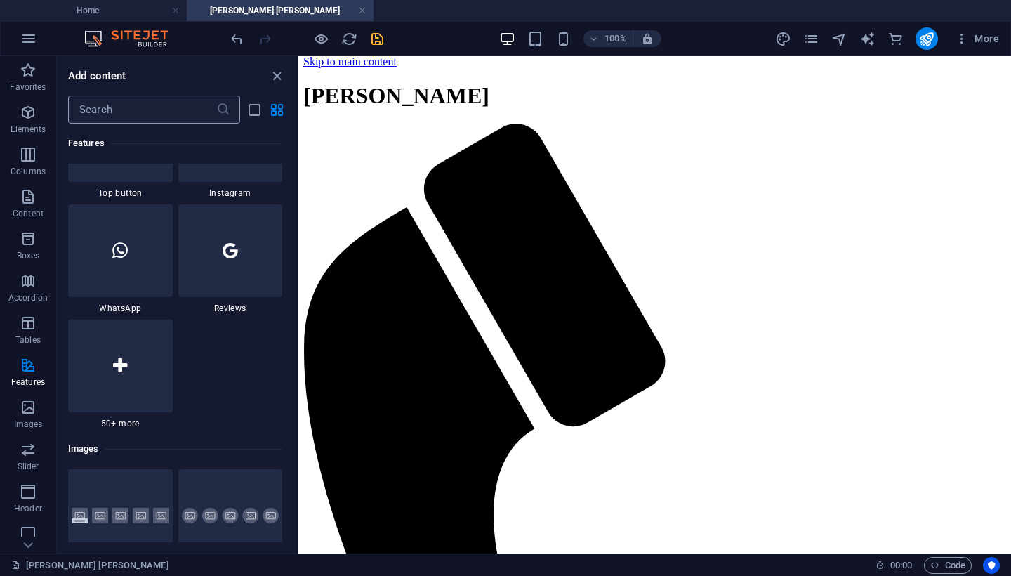
click at [133, 111] on input "text" at bounding box center [142, 109] width 148 height 28
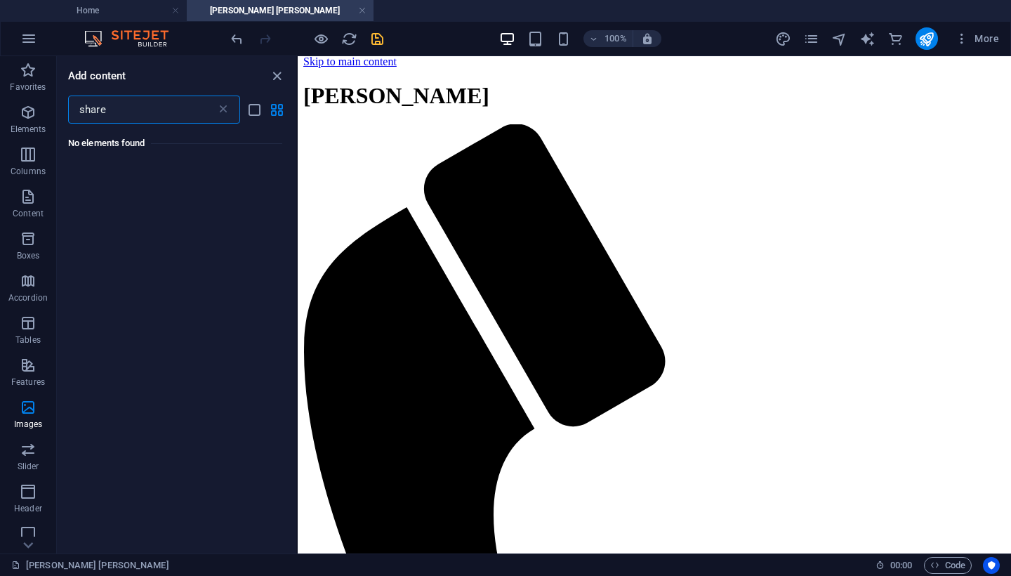
scroll to position [0, 0]
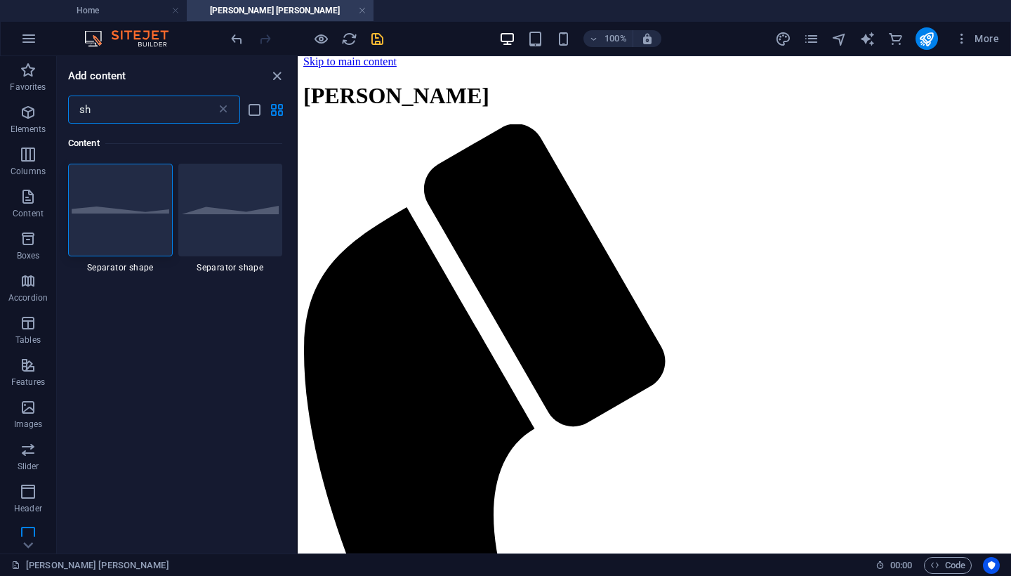
type input "s"
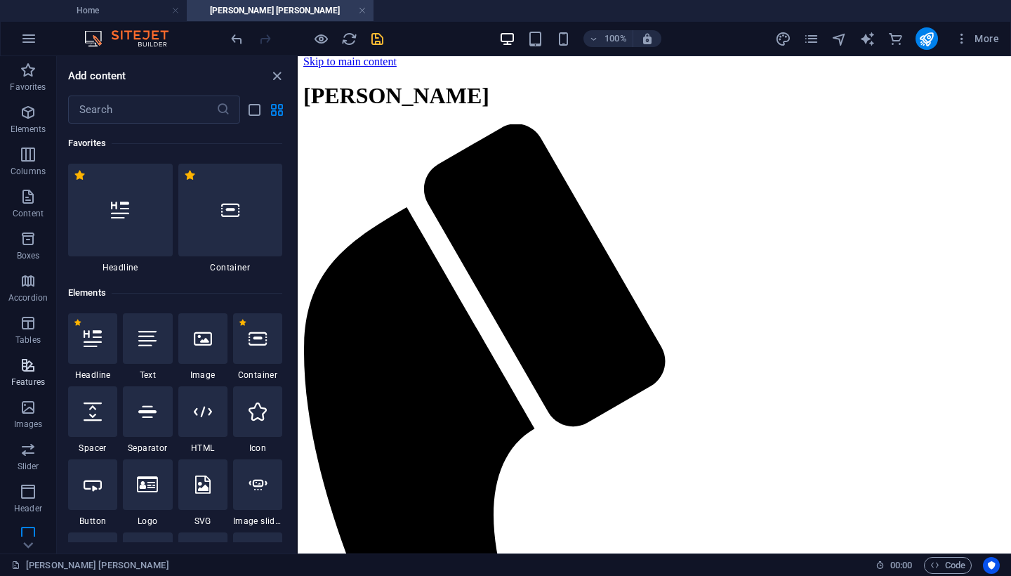
click at [0, 0] on icon "button" at bounding box center [0, 0] width 0 height 0
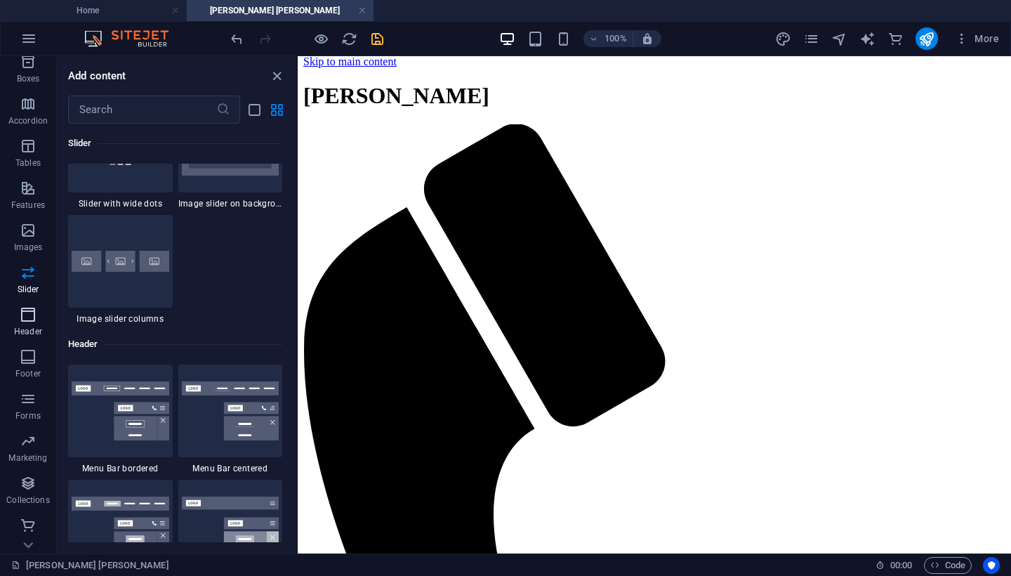
scroll to position [177, 0]
click at [0, 0] on icon "button" at bounding box center [0, 0] width 0 height 0
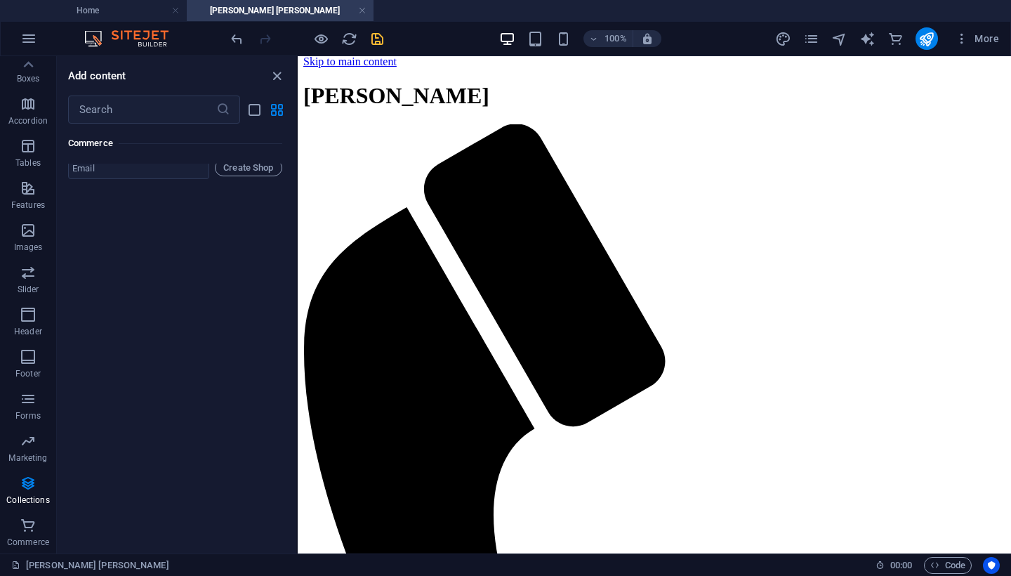
scroll to position [13682, 0]
click at [0, 0] on icon "button" at bounding box center [0, 0] width 0 height 0
click at [29, 64] on icon at bounding box center [29, 64] width 10 height 6
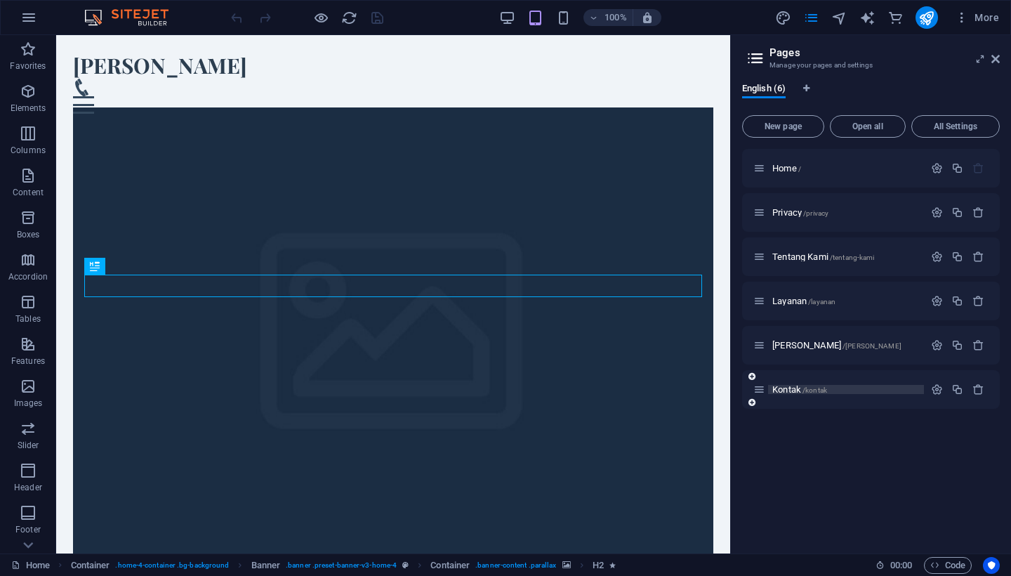
click at [871, 391] on p "Kontak /kontak" at bounding box center [845, 389] width 147 height 9
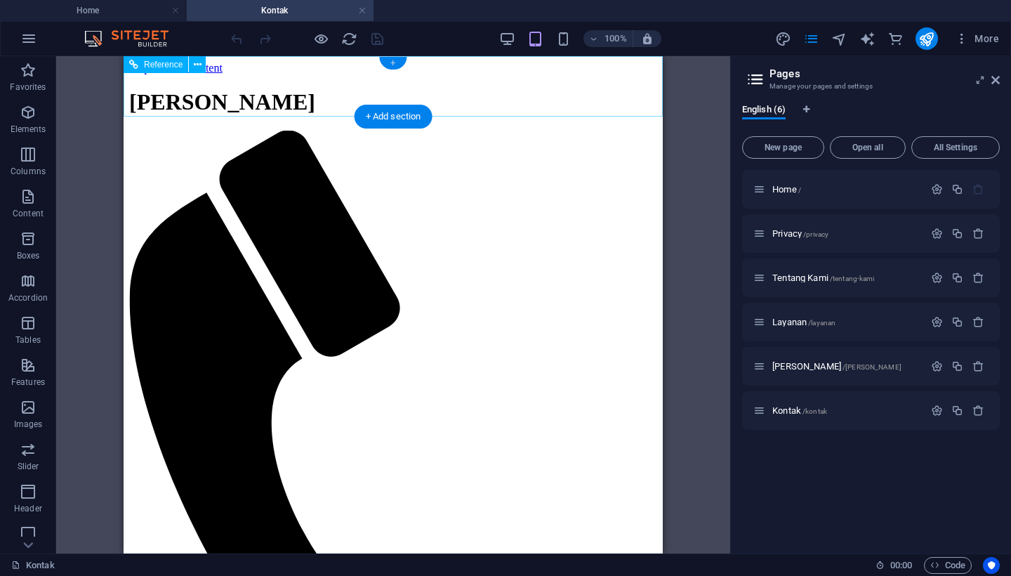
click at [394, 60] on div "+" at bounding box center [392, 63] width 27 height 13
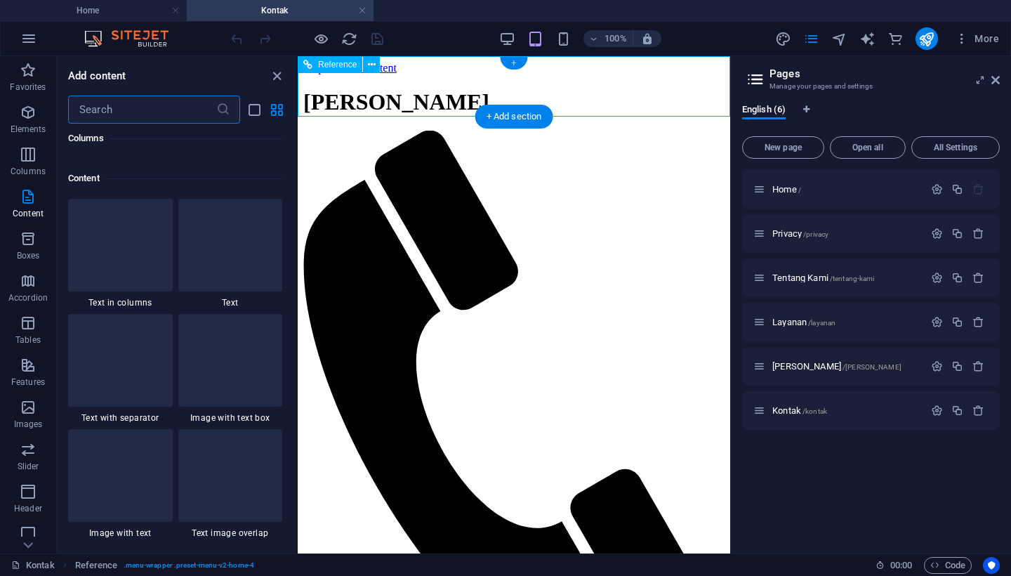
scroll to position [2457, 0]
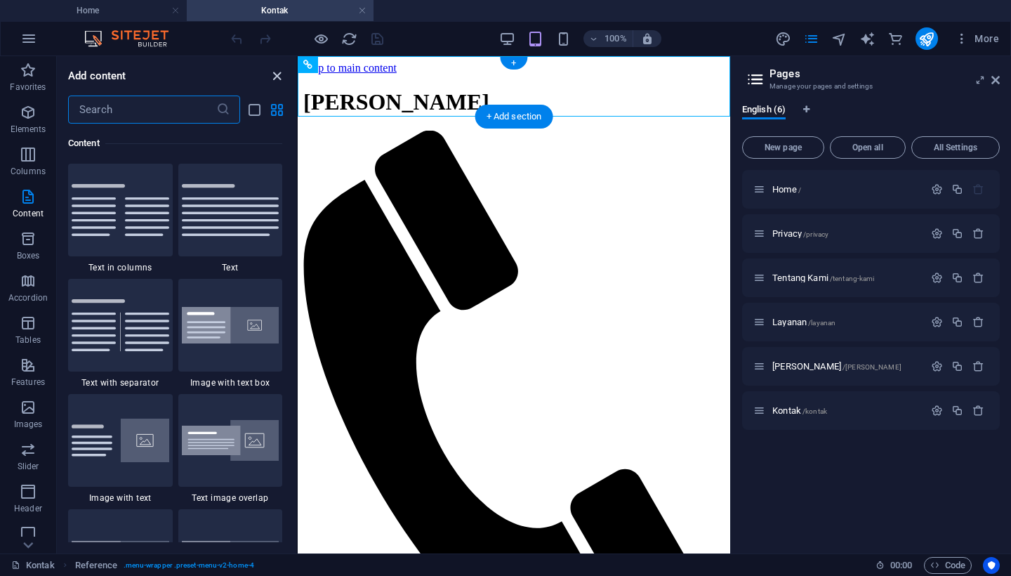
click at [277, 78] on icon "close panel" at bounding box center [277, 76] width 16 height 16
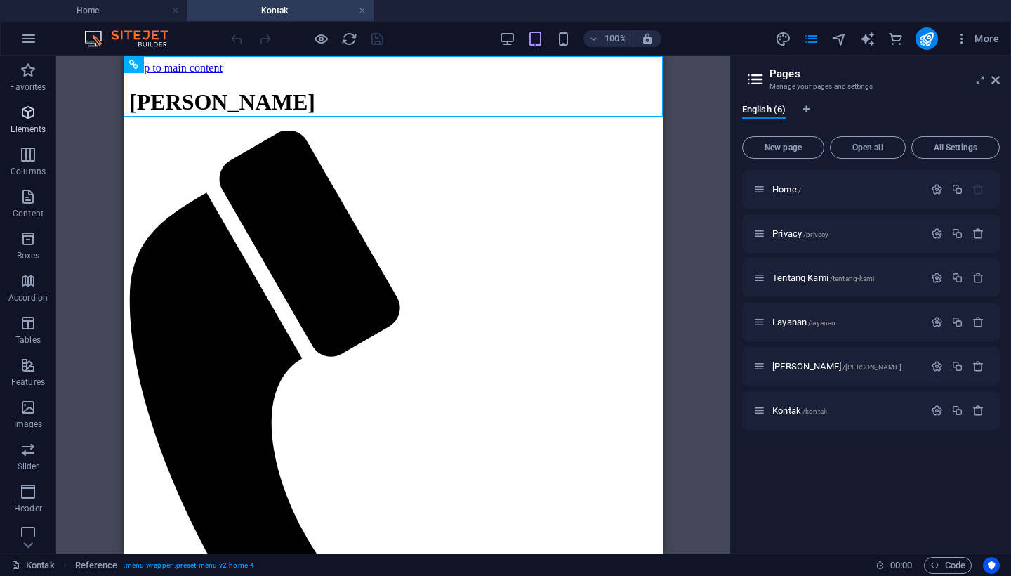
click at [29, 112] on icon "button" at bounding box center [28, 112] width 17 height 17
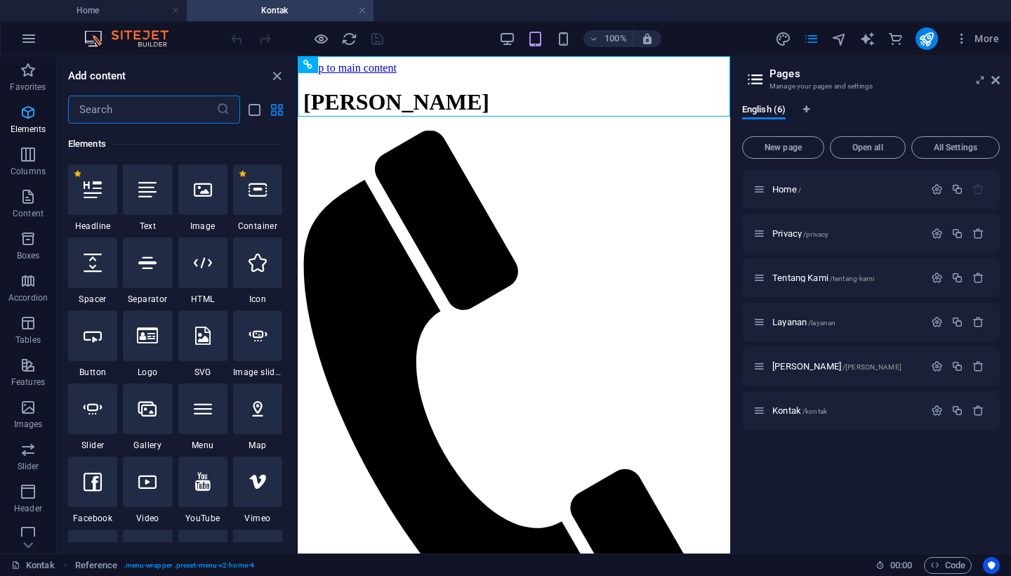
scroll to position [150, 0]
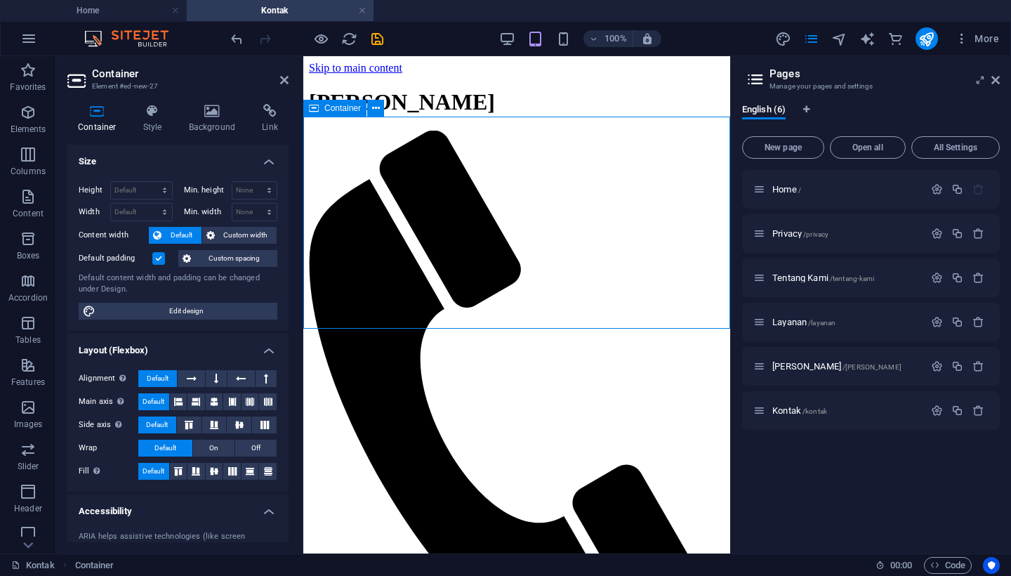
click at [254, 234] on span "Custom width" at bounding box center [246, 235] width 54 height 17
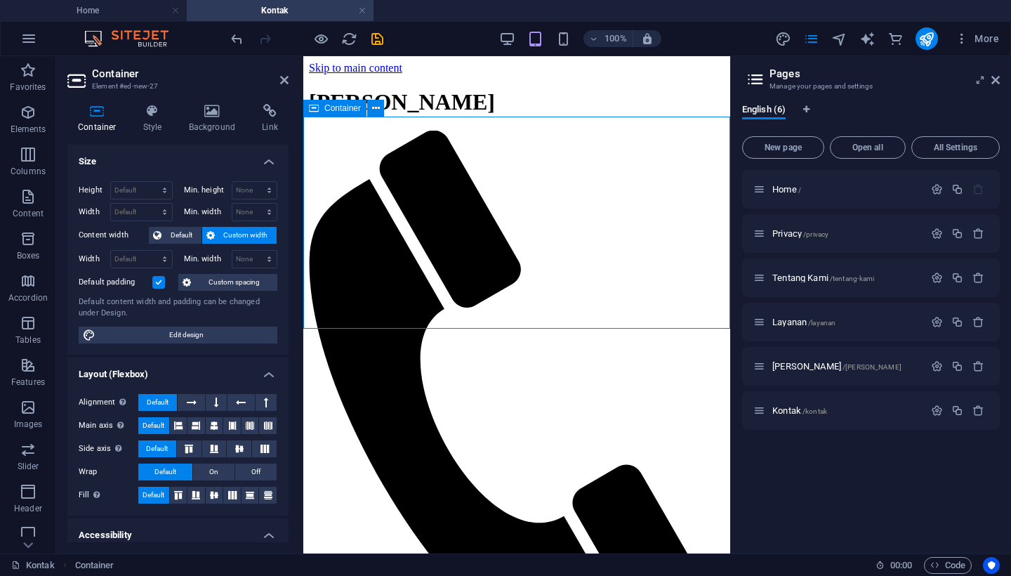
click at [378, 107] on icon at bounding box center [376, 108] width 8 height 15
